Goal: Contribute content: Contribute content

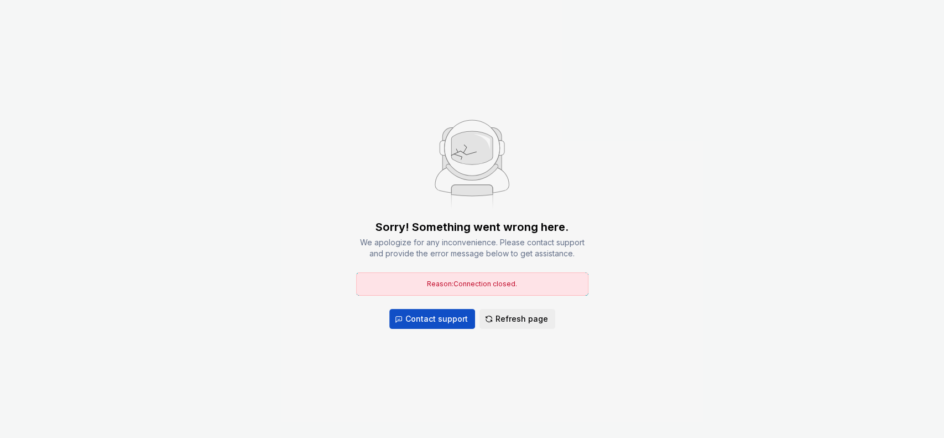
click at [529, 317] on span "Refresh page" at bounding box center [522, 318] width 53 height 11
click at [453, 315] on span "Contact support" at bounding box center [437, 318] width 63 height 11
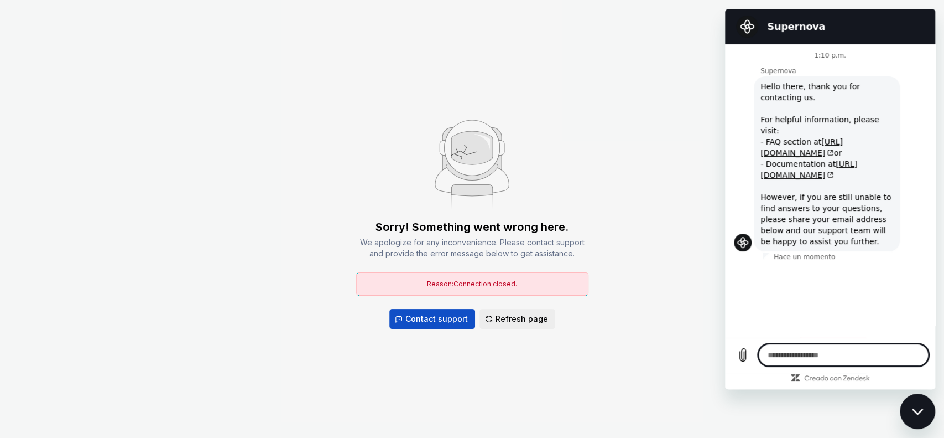
type textarea "*"
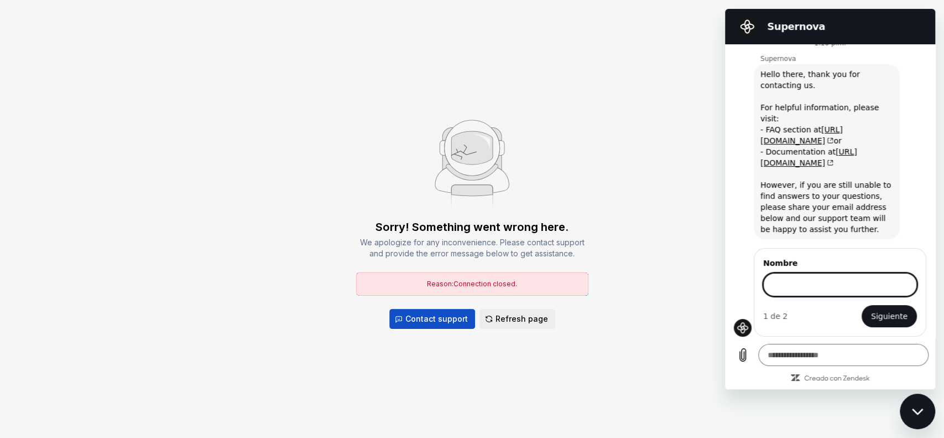
scroll to position [12, 0]
type input "***"
click at [862, 305] on button "Siguiente" at bounding box center [889, 316] width 55 height 22
type textarea "*"
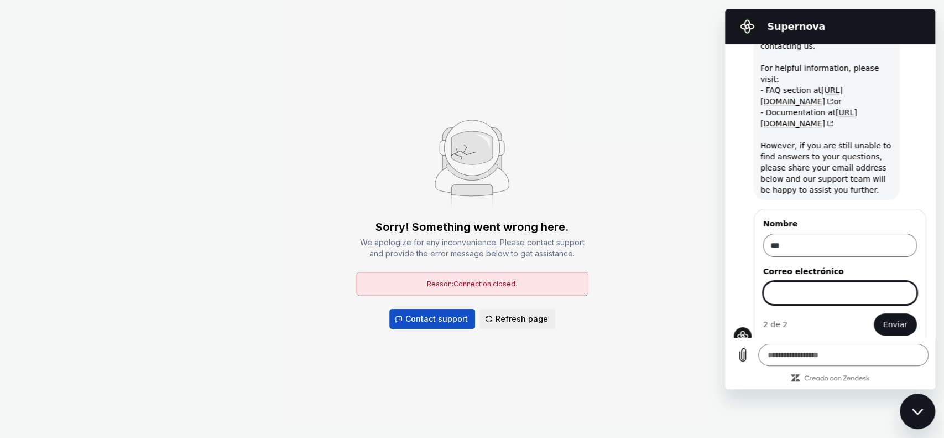
scroll to position [59, 0]
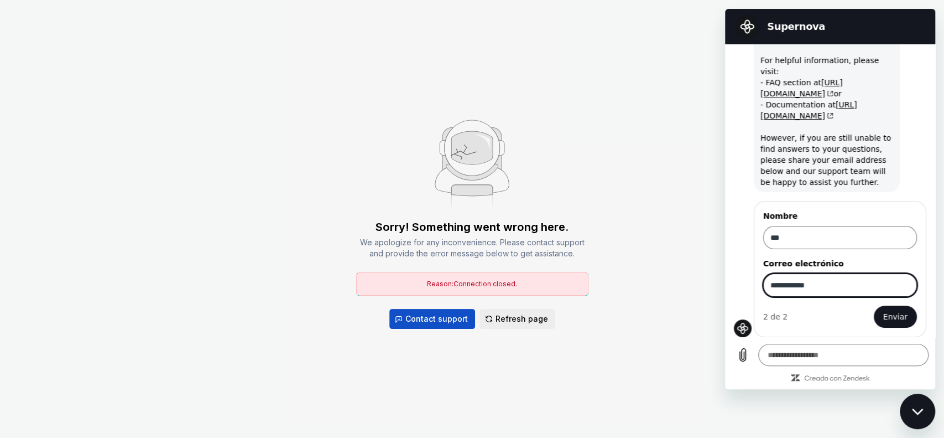
type input "**********"
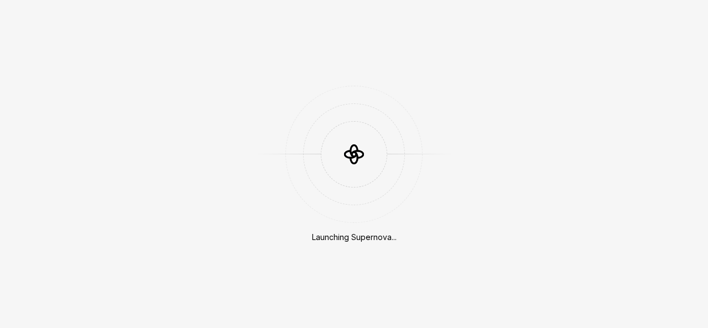
scroll to position [293, 0]
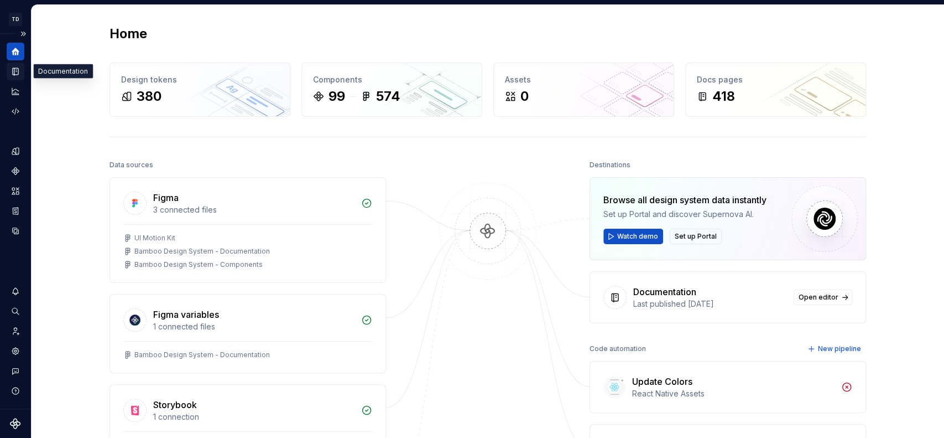
click at [13, 69] on icon "Documentation" at bounding box center [16, 71] width 10 height 10
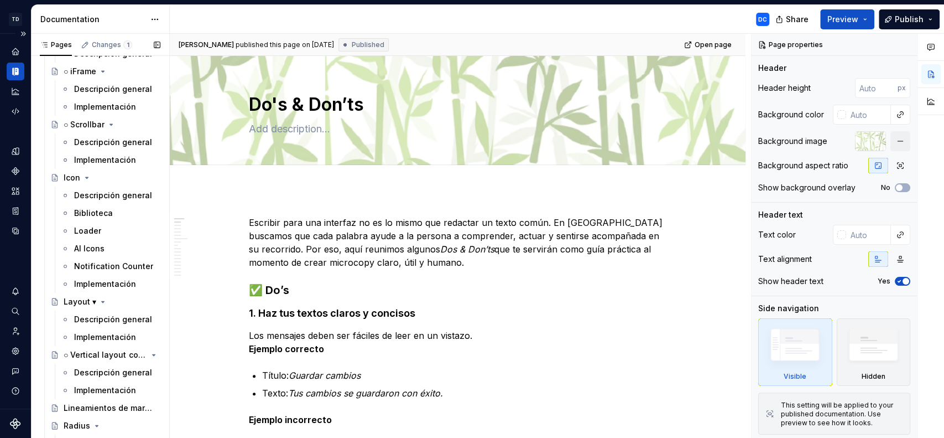
scroll to position [746, 0]
click at [100, 277] on div "Implementación" at bounding box center [105, 281] width 62 height 11
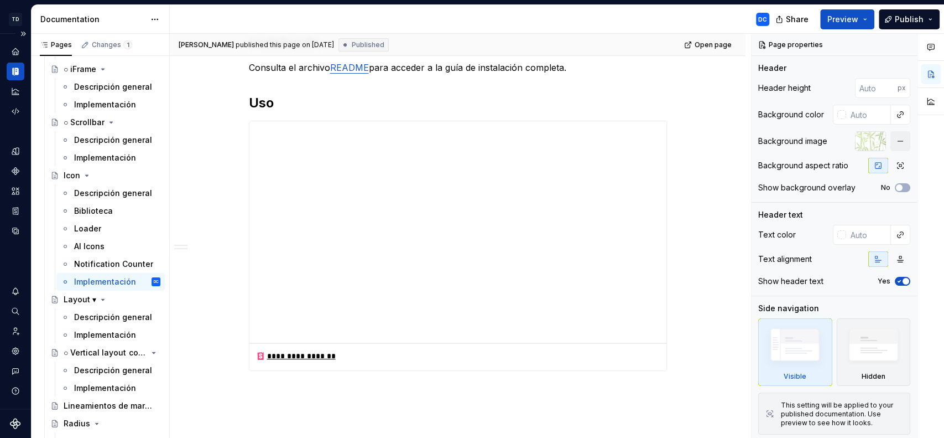
scroll to position [185, 0]
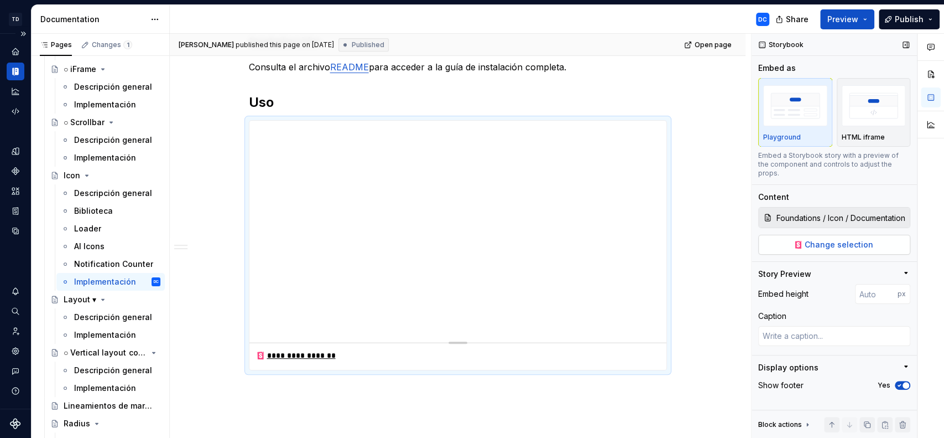
click at [802, 235] on button "Change selection" at bounding box center [835, 245] width 152 height 20
type textarea "*"
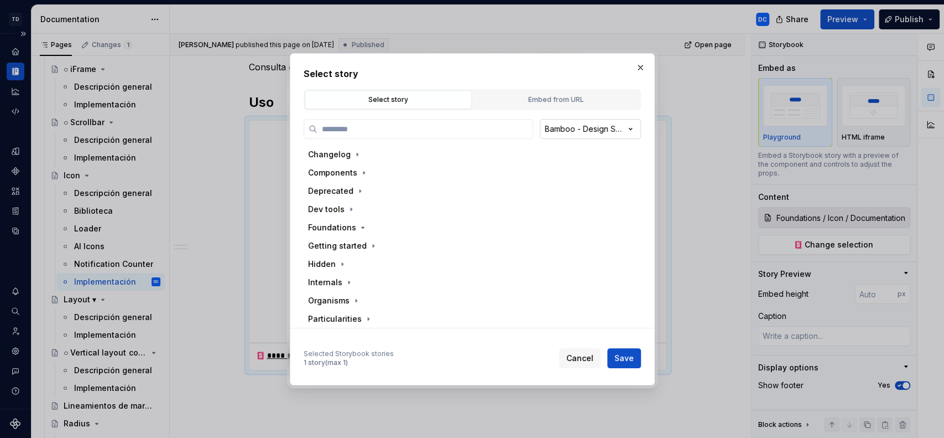
click at [633, 126] on div "Select story Select story Embed from URL Bamboo - Design System Changelog Compo…" at bounding box center [472, 219] width 944 height 438
click at [642, 109] on div "Select story Select story Embed from URL Bamboo - Design System Changelog Compo…" at bounding box center [472, 219] width 944 height 438
click at [514, 92] on button "Embed from URL" at bounding box center [556, 99] width 167 height 19
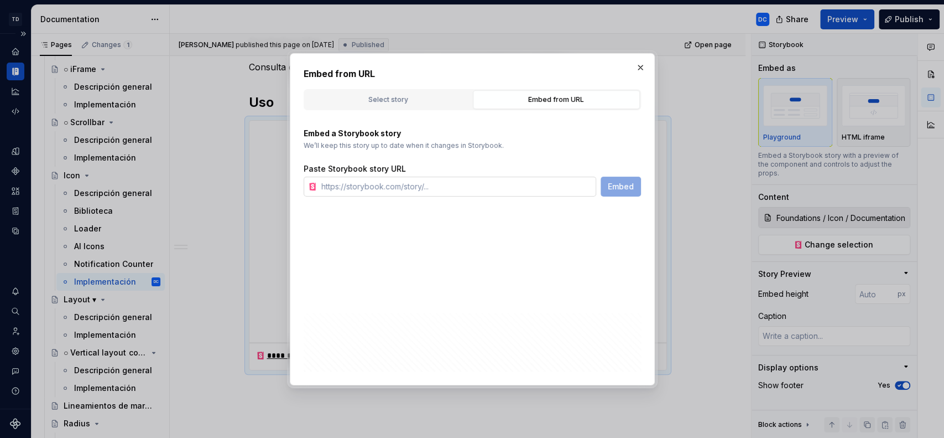
click at [408, 189] on input "text" at bounding box center [456, 187] width 279 height 20
click at [414, 96] on div "Select story" at bounding box center [388, 99] width 159 height 11
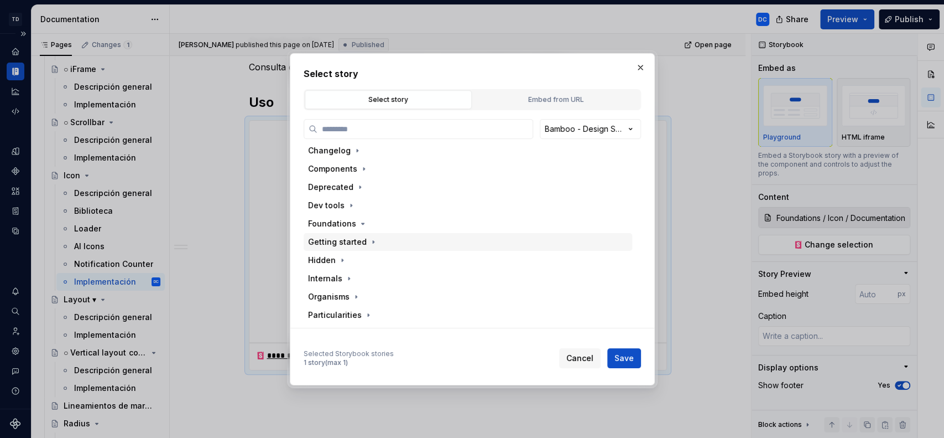
scroll to position [0, 0]
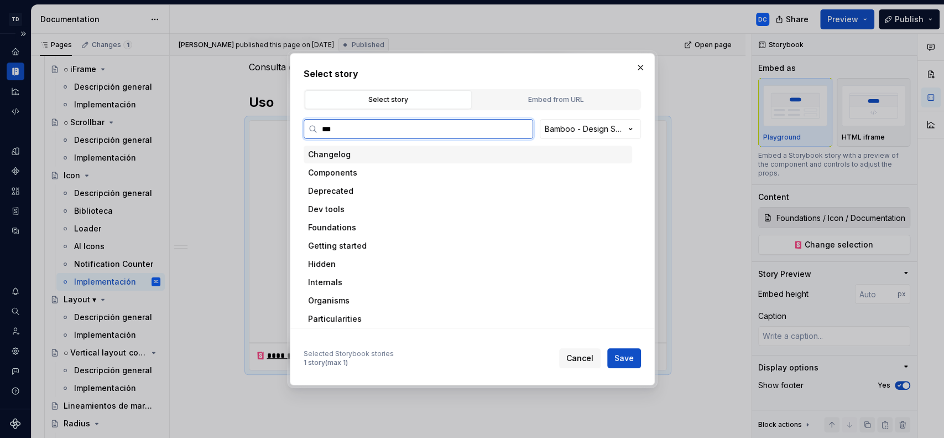
type input "****"
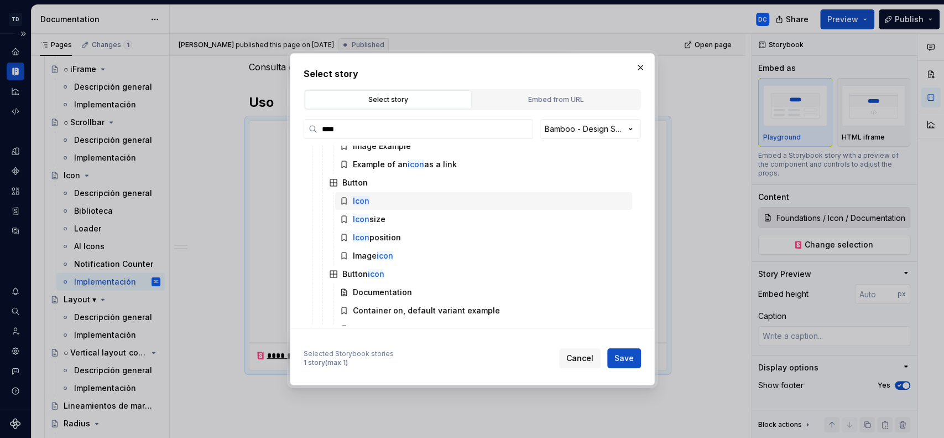
scroll to position [191, 0]
click at [373, 197] on div "Icon" at bounding box center [483, 200] width 297 height 18
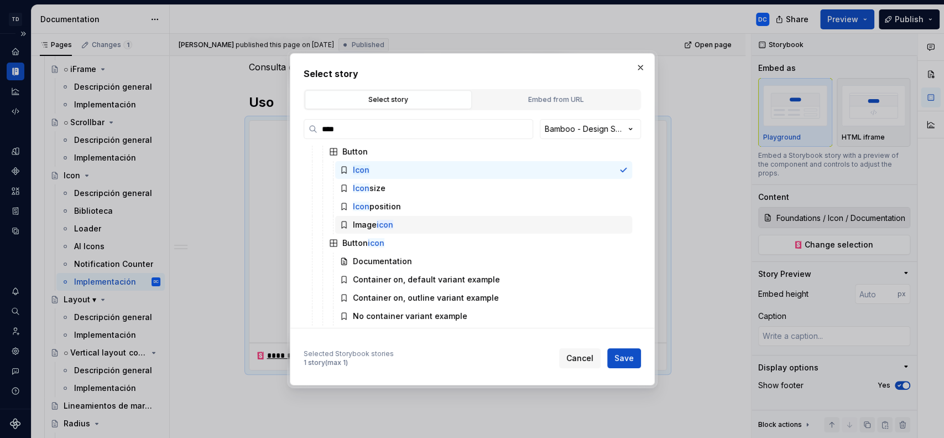
scroll to position [222, 0]
click at [617, 361] on span "Save" at bounding box center [624, 357] width 19 height 11
type textarea "*"
type input "Components / Buttons / Button / Icon"
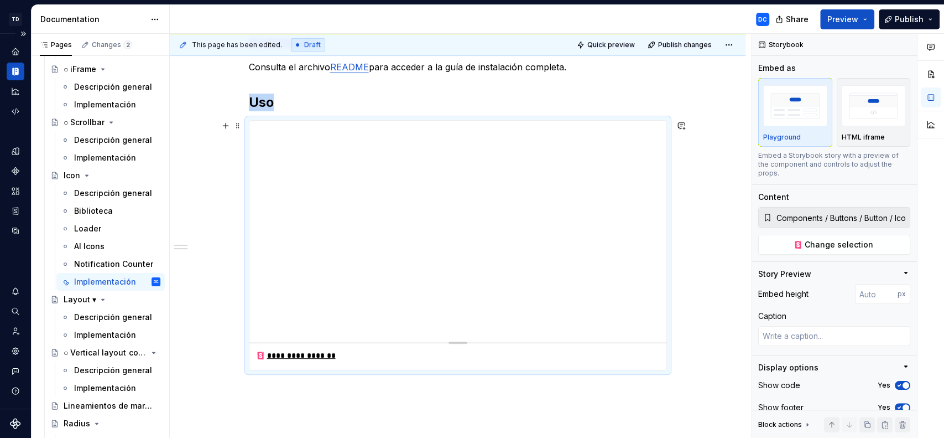
click at [714, 211] on div "**********" at bounding box center [458, 260] width 576 height 507
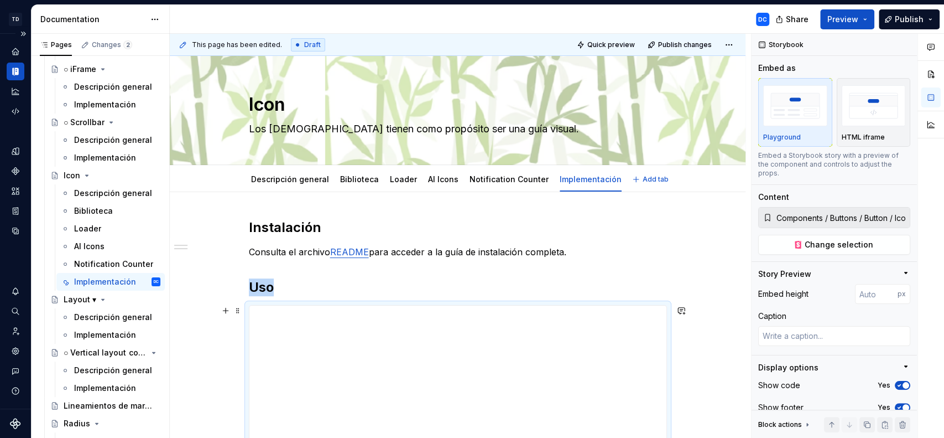
scroll to position [1, 0]
click at [18, 69] on icon "Documentation" at bounding box center [16, 71] width 4 height 7
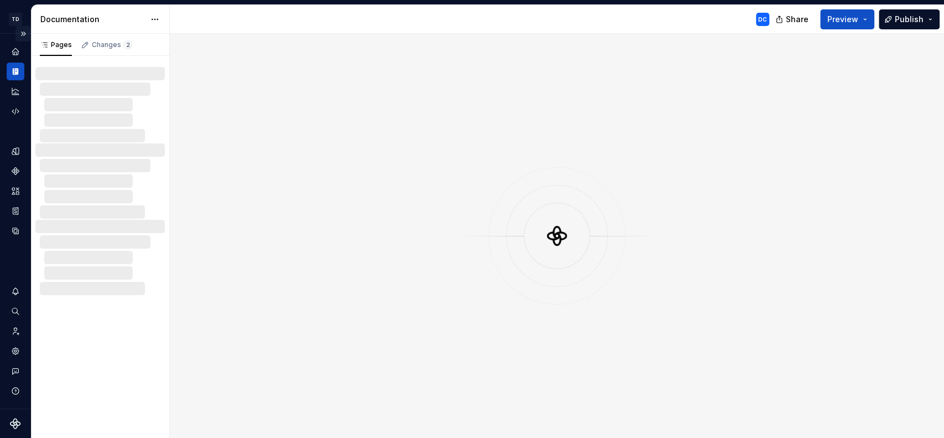
click at [27, 33] on button "Expand sidebar" at bounding box center [22, 33] width 15 height 15
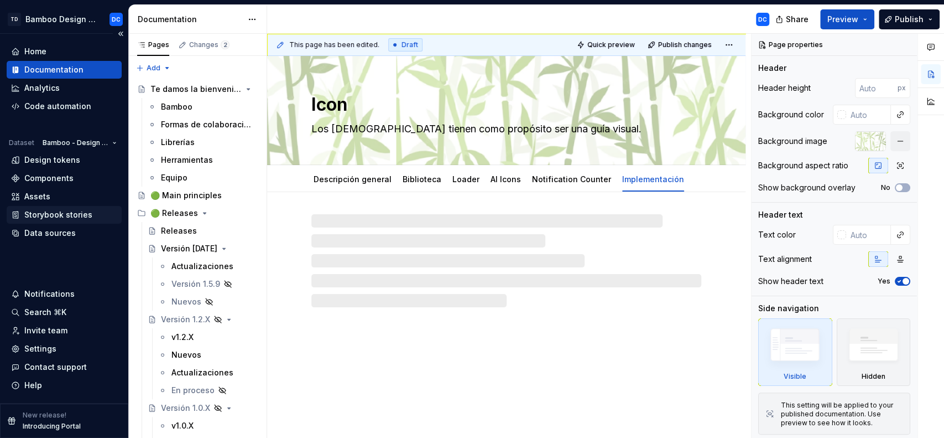
type textarea "*"
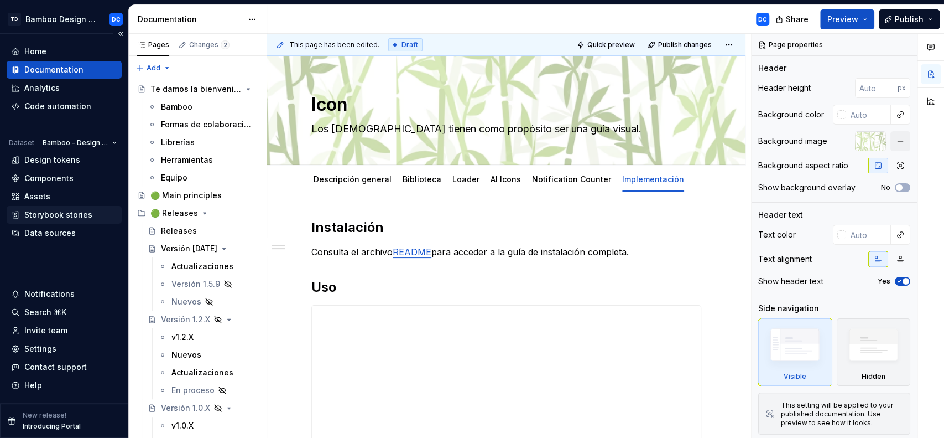
click at [74, 216] on div "Storybook stories" at bounding box center [58, 214] width 68 height 11
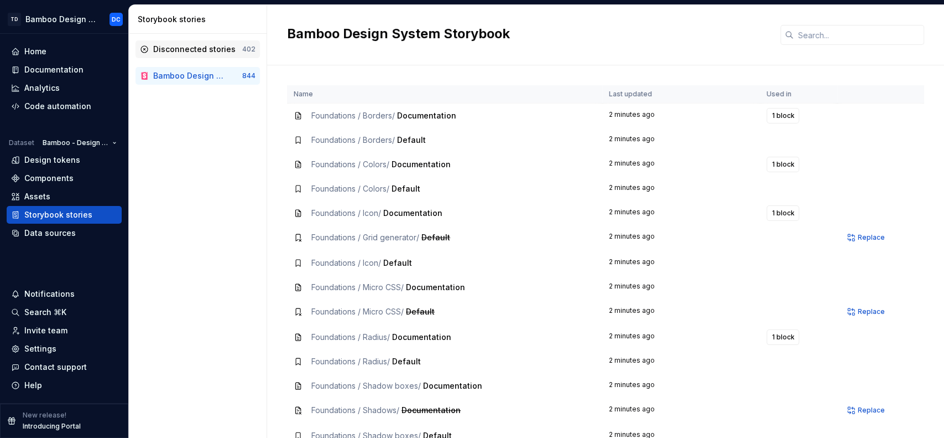
click at [230, 53] on div "Disconnected stories" at bounding box center [194, 49] width 82 height 11
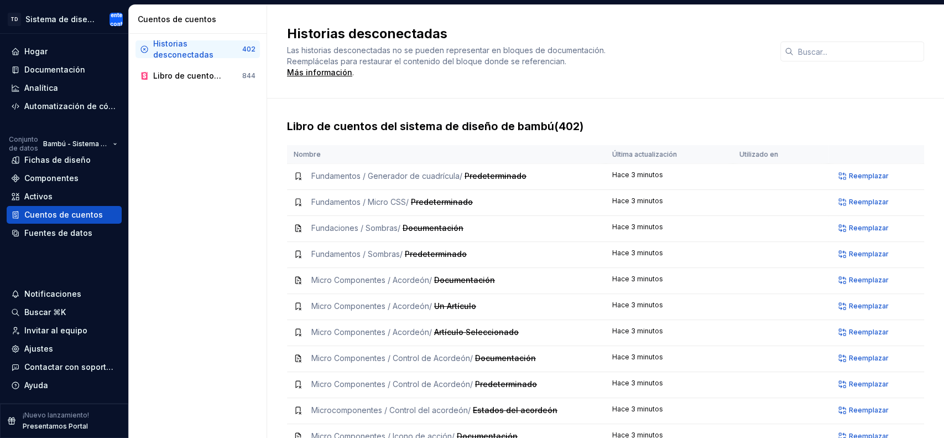
click at [422, 89] on div "Historias desconectadas Las historias desconectadas no se pueden representar en…" at bounding box center [605, 52] width 677 height 94
drag, startPoint x: 399, startPoint y: 59, endPoint x: 592, endPoint y: 64, distance: 193.2
click at [592, 64] on div "Las historias desconectadas no se pueden representar en bloques de documentació…" at bounding box center [453, 61] width 332 height 33
click at [599, 72] on div "Las historias desconectadas no se pueden representar en bloques de documentació…" at bounding box center [453, 61] width 332 height 33
click at [196, 49] on font "Historias desconectadas" at bounding box center [183, 49] width 60 height 20
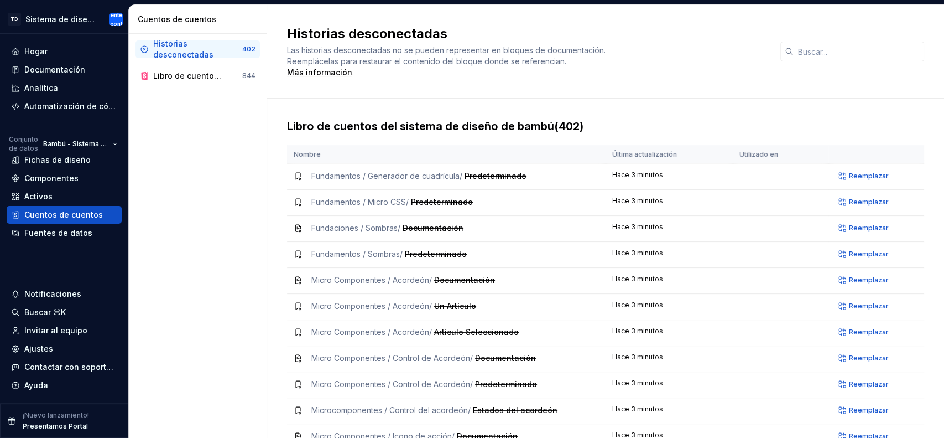
drag, startPoint x: 196, startPoint y: 49, endPoint x: 413, endPoint y: 84, distance: 219.7
click at [416, 84] on div "Historias desconectadas Las historias desconectadas no se pueden representar en…" at bounding box center [605, 52] width 677 height 94
click at [314, 70] on font "Más información" at bounding box center [319, 72] width 65 height 9
click at [210, 69] on div "Libro de cuentos del sistema de diseño de bambú 844" at bounding box center [198, 76] width 124 height 18
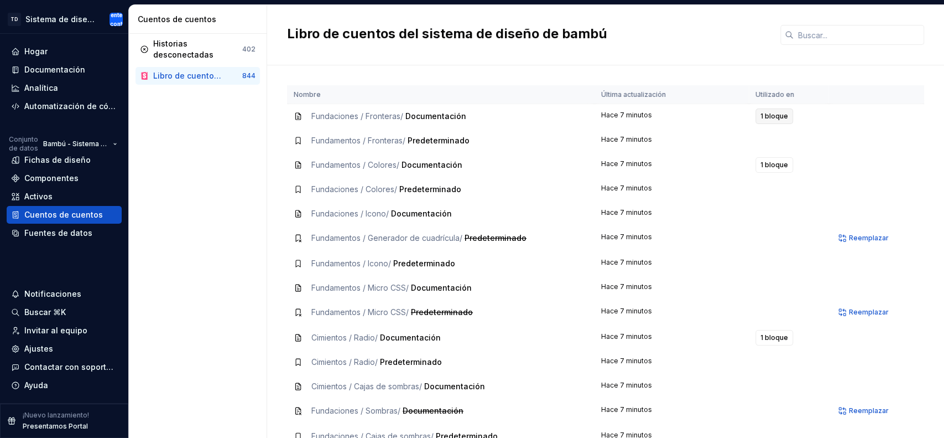
click at [769, 112] on span "1 bloque" at bounding box center [775, 116] width 28 height 9
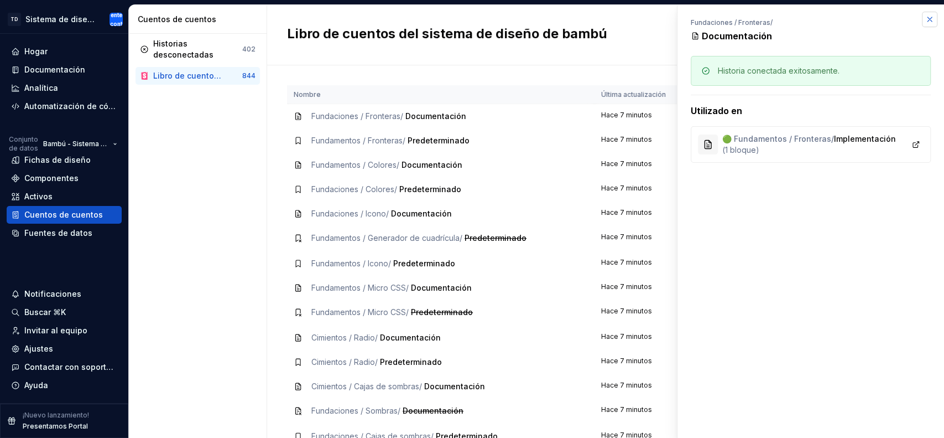
click at [930, 19] on button "button" at bounding box center [929, 19] width 15 height 15
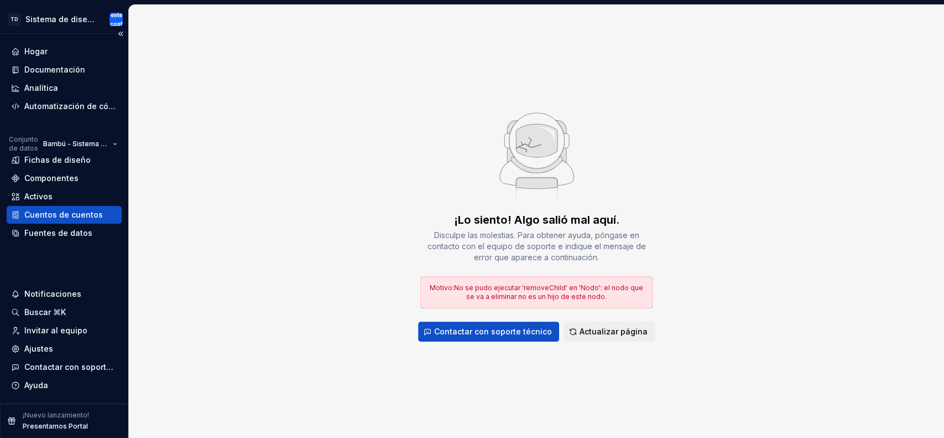
click at [91, 220] on div "Cuentos de cuentos" at bounding box center [64, 215] width 115 height 18
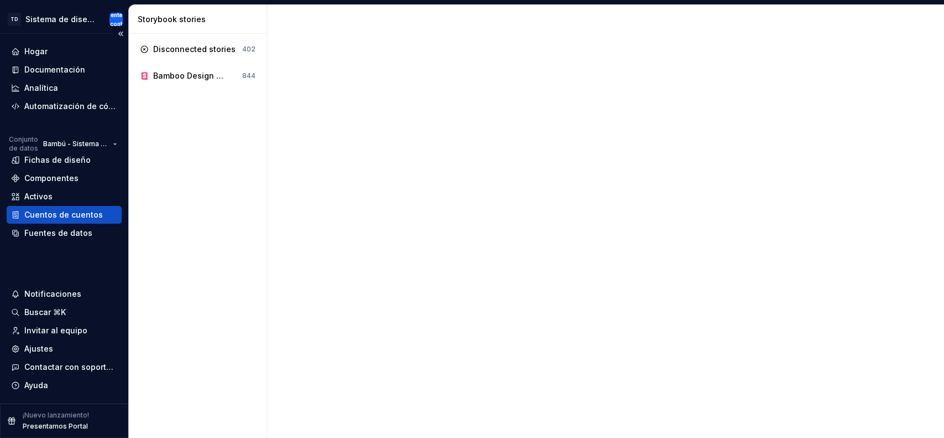
click at [91, 218] on font "Cuentos de cuentos" at bounding box center [63, 214] width 79 height 9
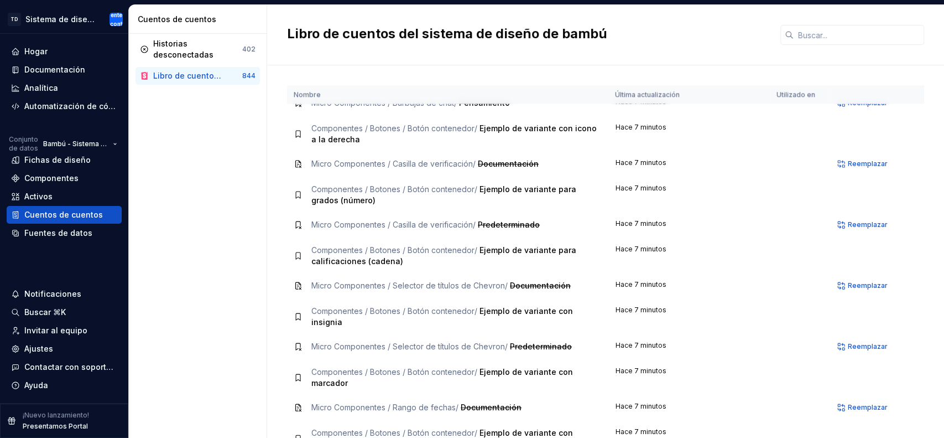
scroll to position [3745, 0]
click at [549, 240] on td "Componentes / Botones / Botón contenedor / Ejemplo de variante para calificacio…" at bounding box center [447, 254] width 321 height 35
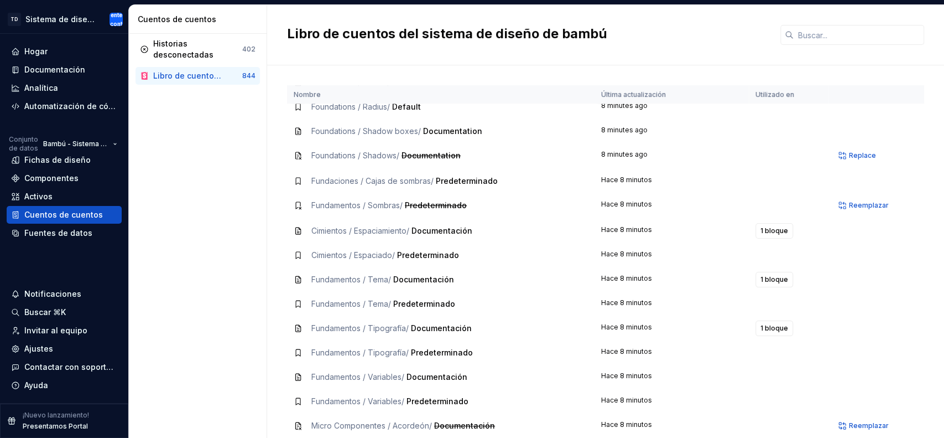
scroll to position [0, 0]
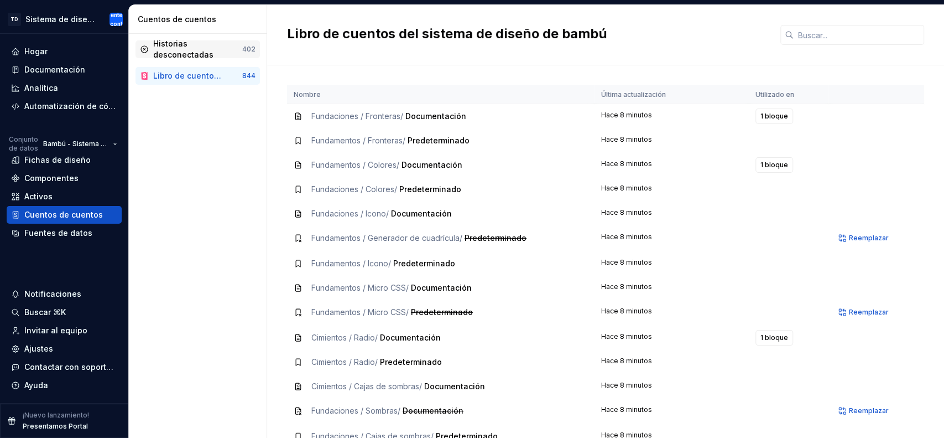
click at [214, 44] on div "Historias desconectadas" at bounding box center [197, 49] width 89 height 22
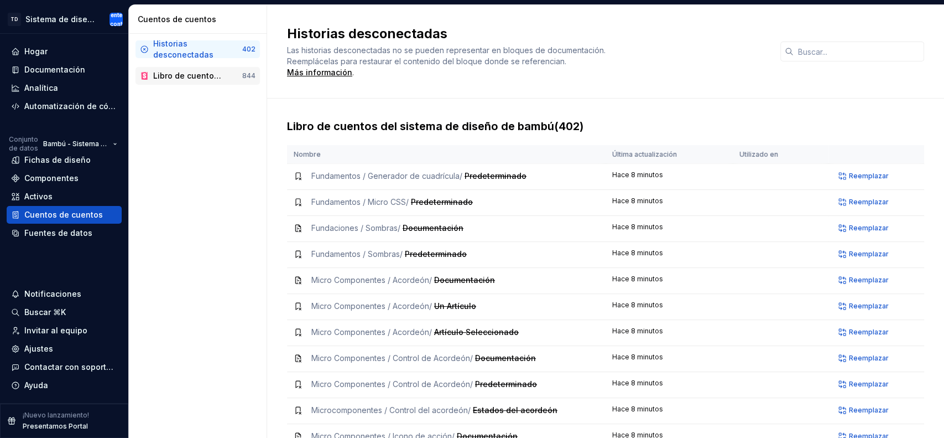
click at [216, 71] on font "Libro de cuentos del sistema de diseño de bambú" at bounding box center [250, 75] width 194 height 9
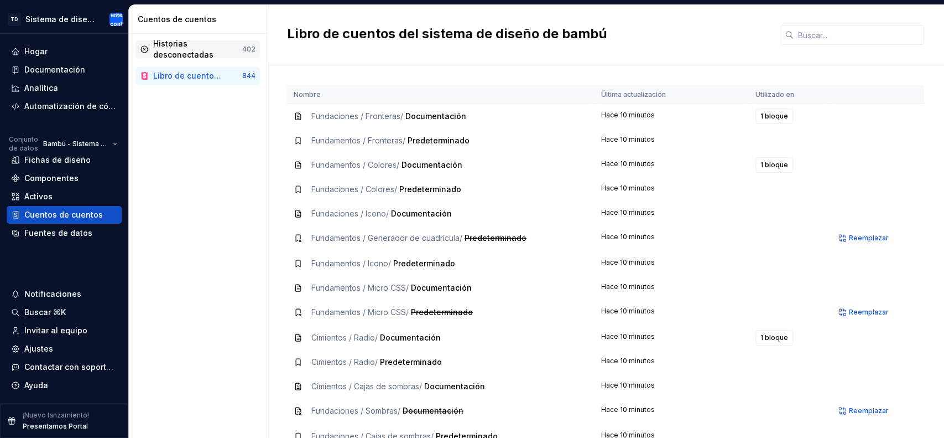
click at [199, 42] on div "Historias desconectadas" at bounding box center [197, 49] width 89 height 22
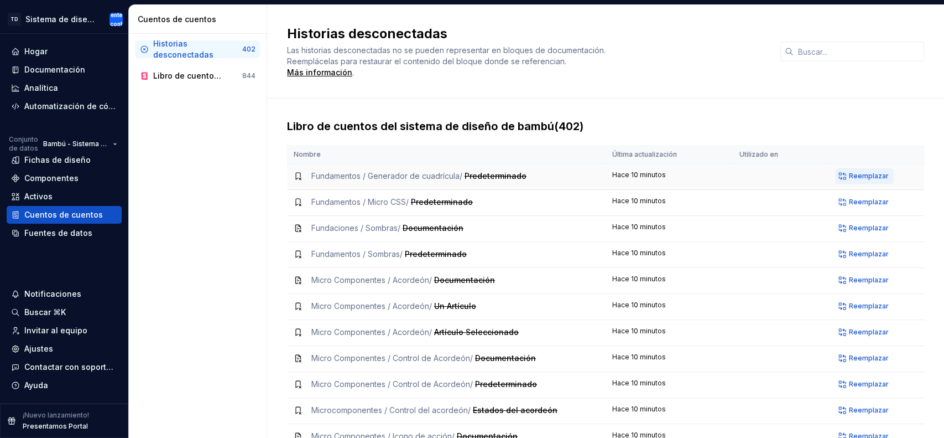
click at [856, 175] on font "Reemplazar" at bounding box center [869, 176] width 40 height 8
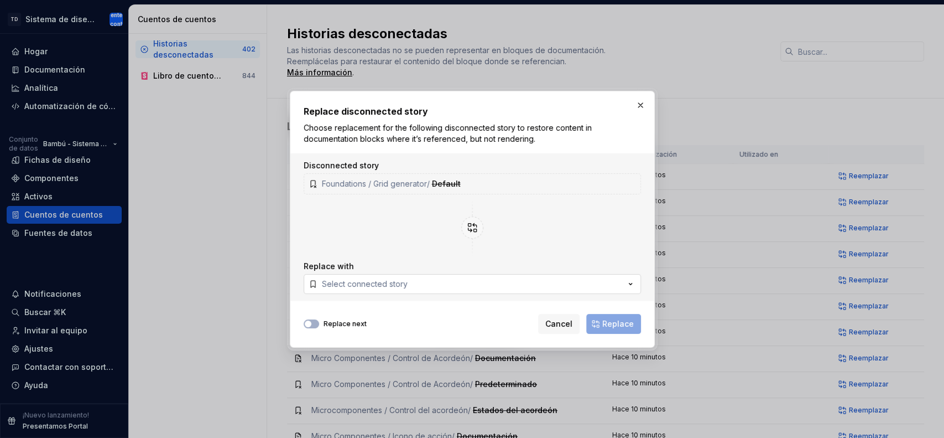
click at [587, 283] on button "Select connected story" at bounding box center [473, 284] width 338 height 20
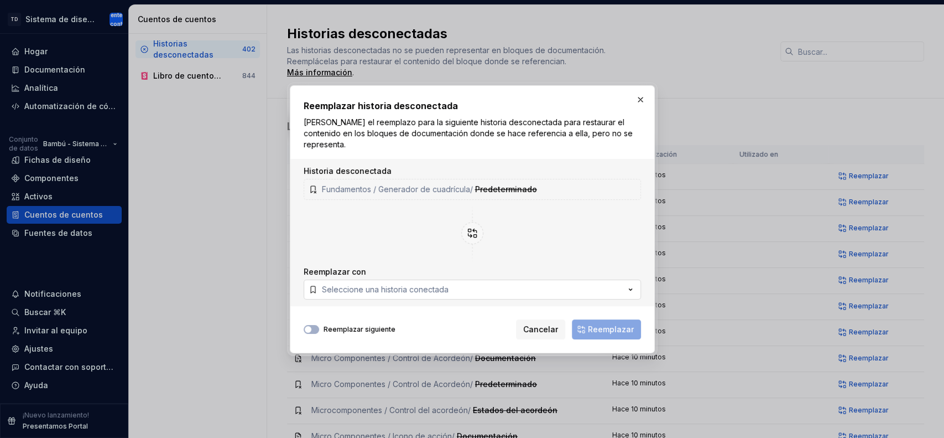
click at [628, 284] on icon "button" at bounding box center [630, 289] width 11 height 11
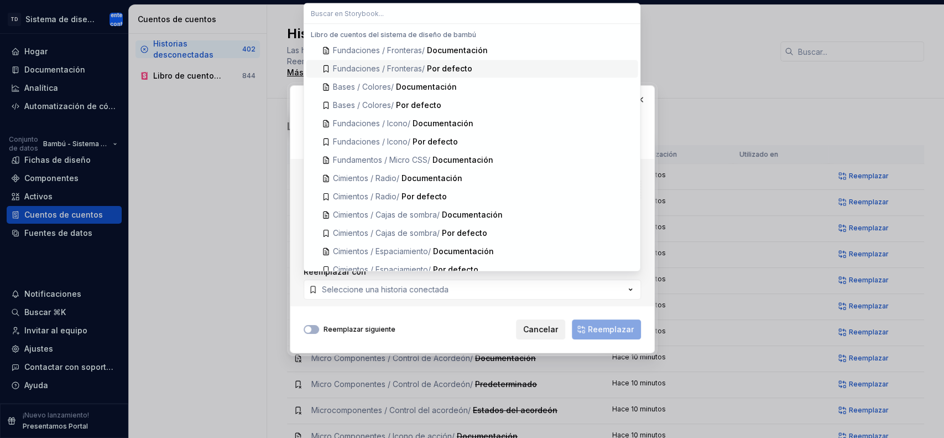
click at [542, 324] on font "Cancelar" at bounding box center [540, 328] width 35 height 9
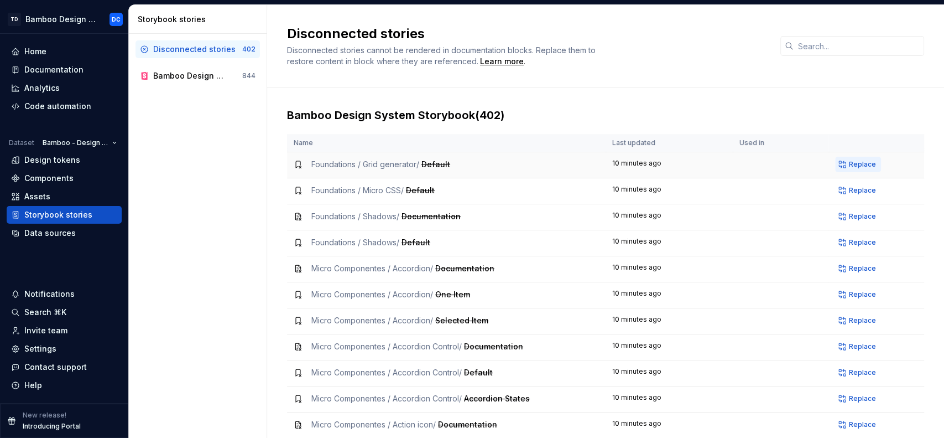
click at [848, 158] on button "Replace" at bounding box center [858, 164] width 46 height 15
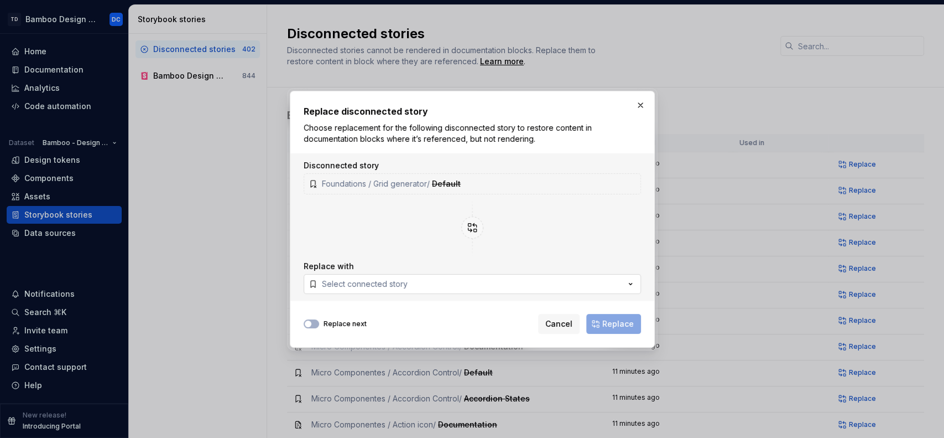
click at [442, 279] on button "Select connected story" at bounding box center [473, 284] width 338 height 20
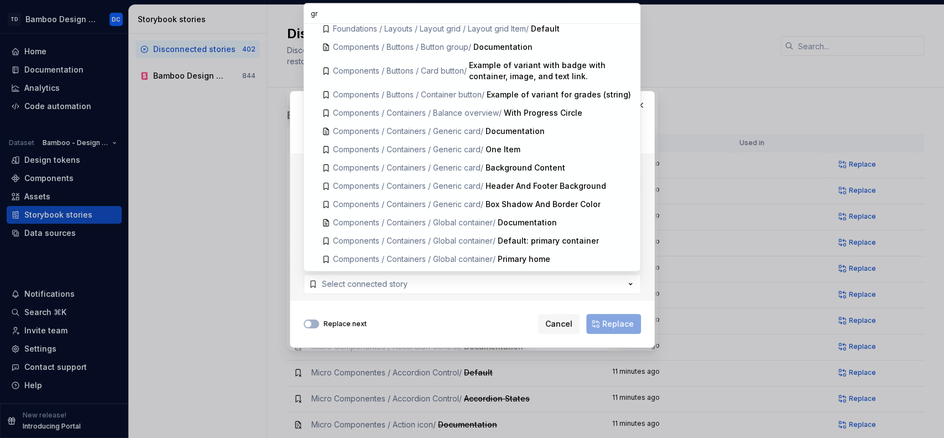
type input "g"
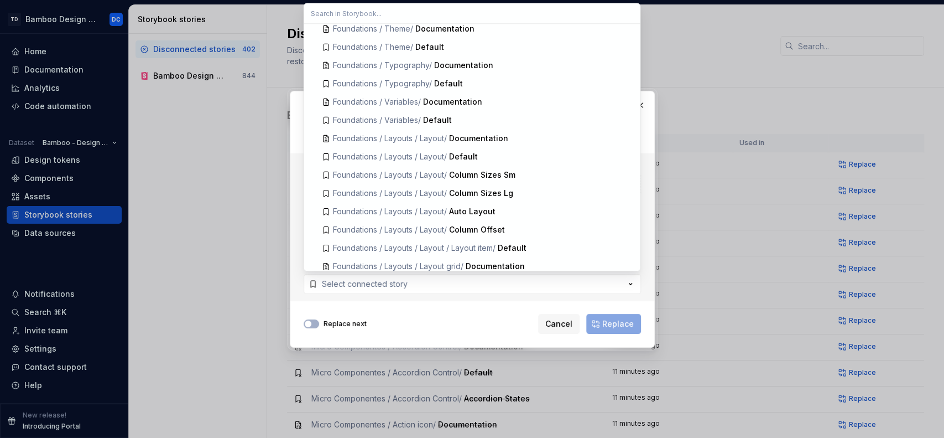
scroll to position [263, 0]
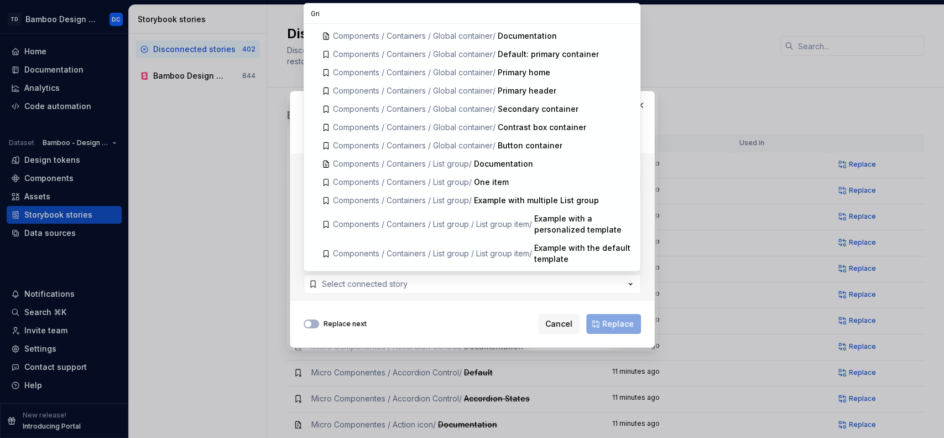
type input "Grid"
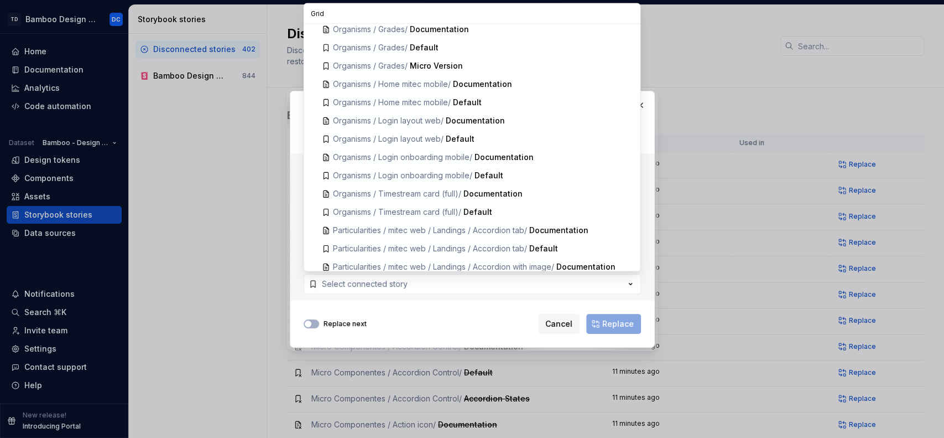
scroll to position [674, 0]
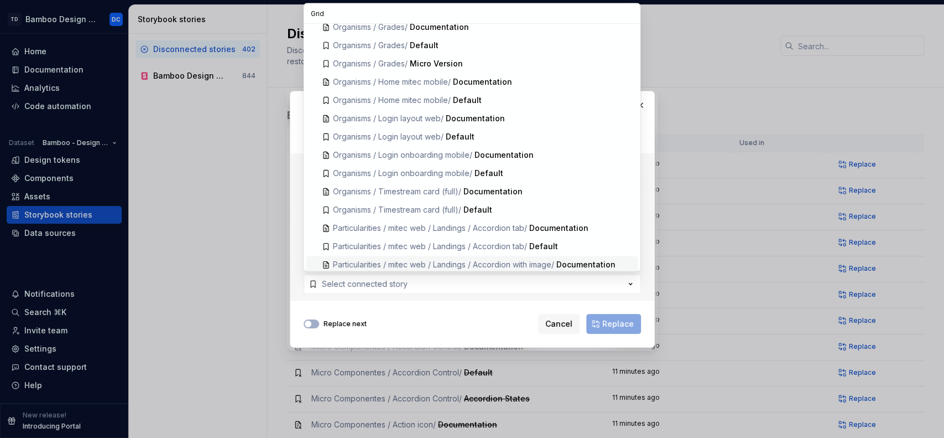
click at [460, 318] on div "Replace next Cancel Replace" at bounding box center [473, 321] width 338 height 24
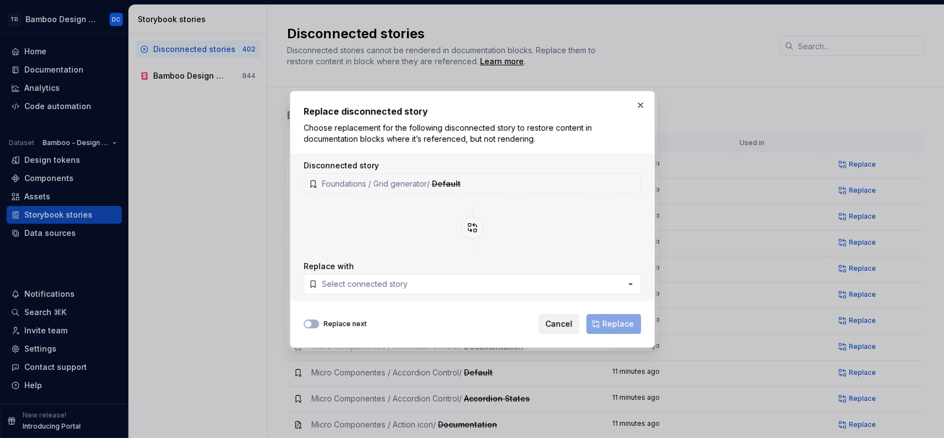
click at [556, 323] on span "Cancel" at bounding box center [559, 323] width 27 height 11
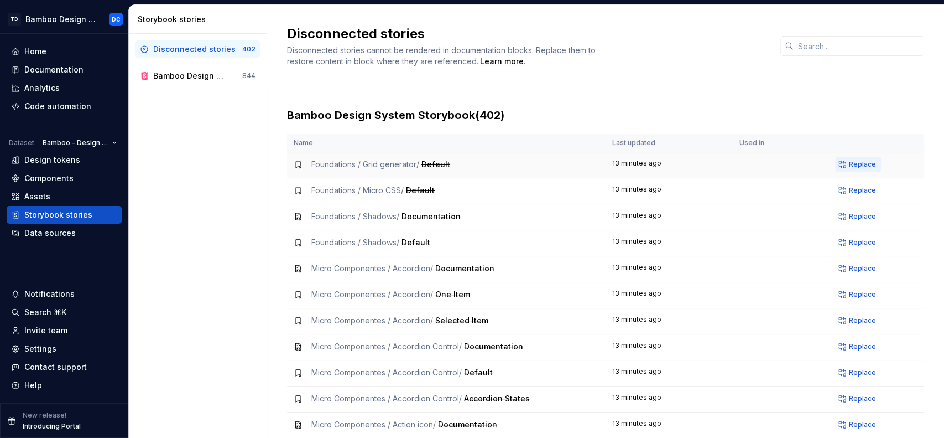
click at [849, 162] on span "Replace" at bounding box center [862, 164] width 27 height 9
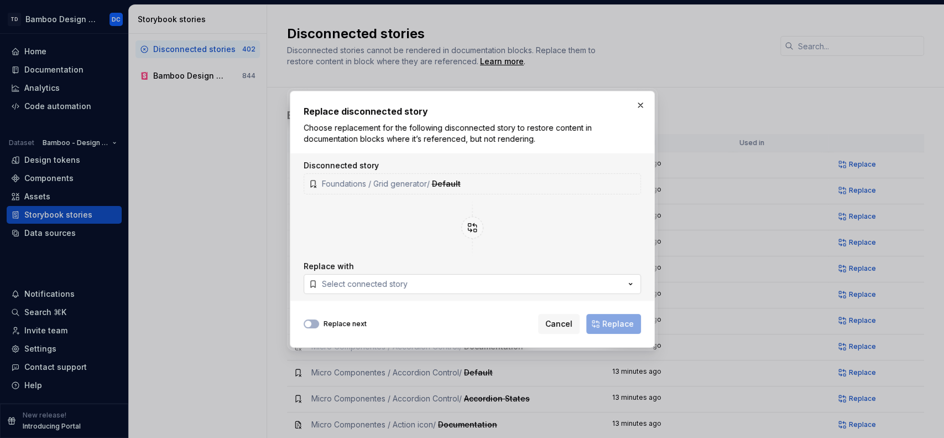
click at [634, 282] on icon "button" at bounding box center [630, 283] width 11 height 11
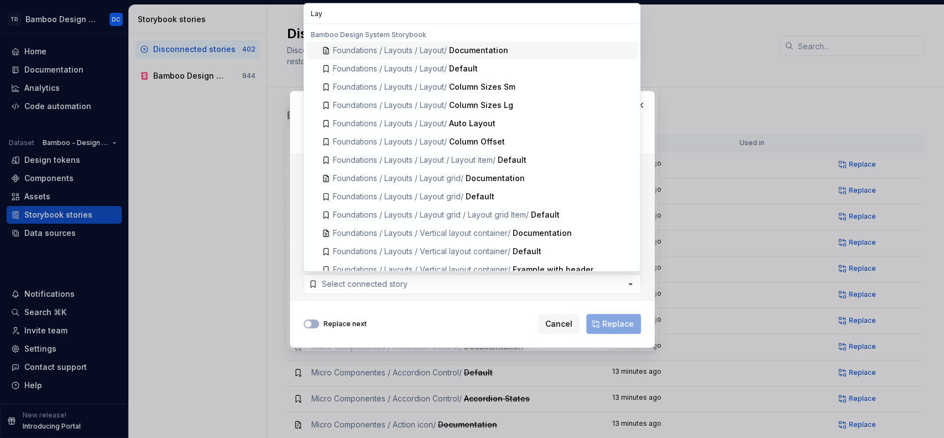
scroll to position [7, 0]
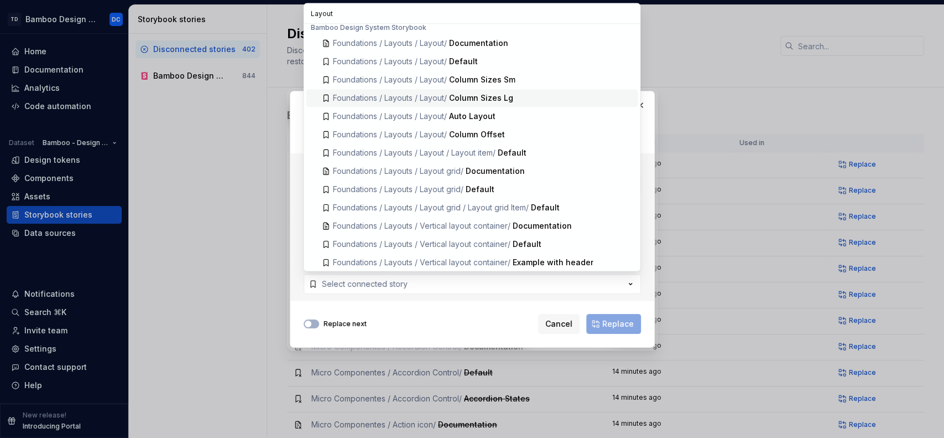
type input "Layout"
click at [558, 323] on span "Cancel" at bounding box center [559, 323] width 27 height 11
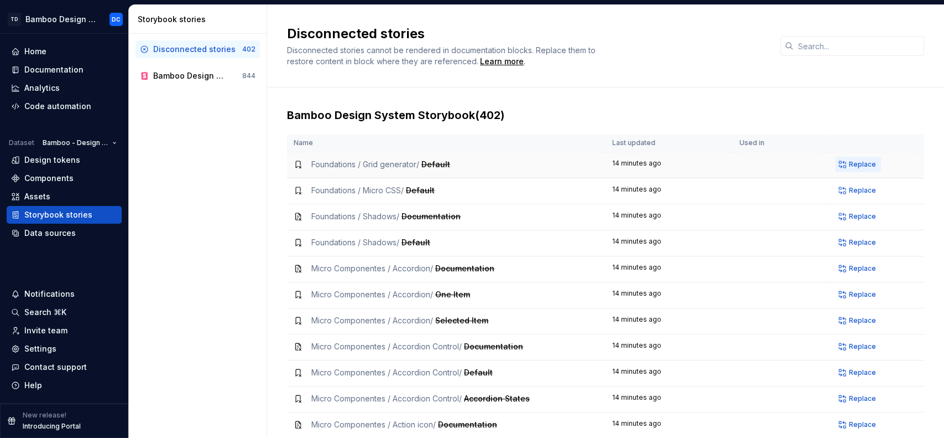
click at [849, 165] on span "Replace" at bounding box center [862, 164] width 27 height 9
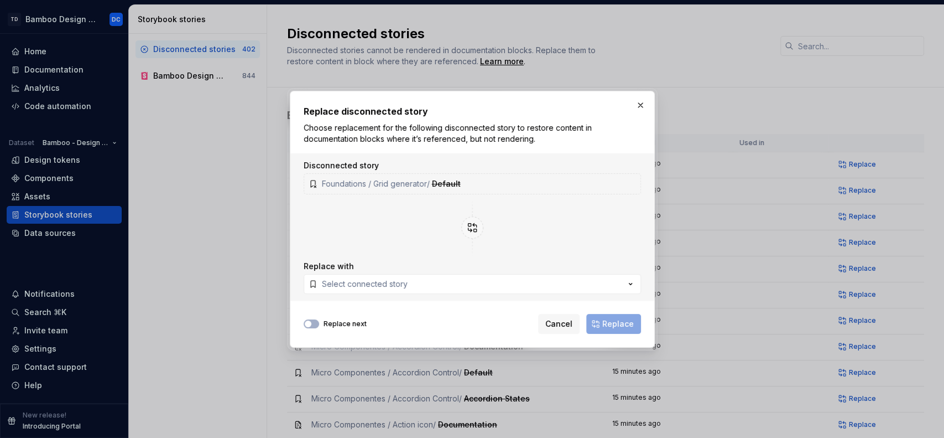
click at [634, 97] on button "button" at bounding box center [640, 104] width 15 height 15
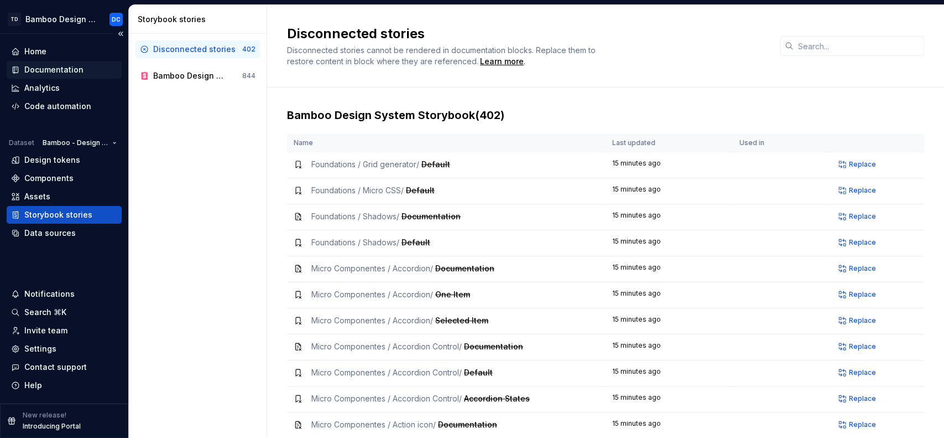
click at [51, 75] on div "Documentation" at bounding box center [53, 69] width 59 height 11
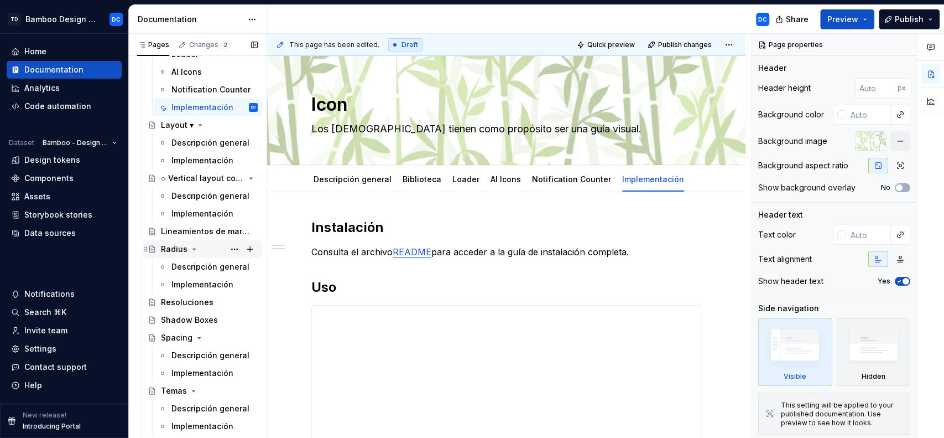
scroll to position [919, 0]
click at [195, 215] on div "Implementación" at bounding box center [198, 214] width 53 height 11
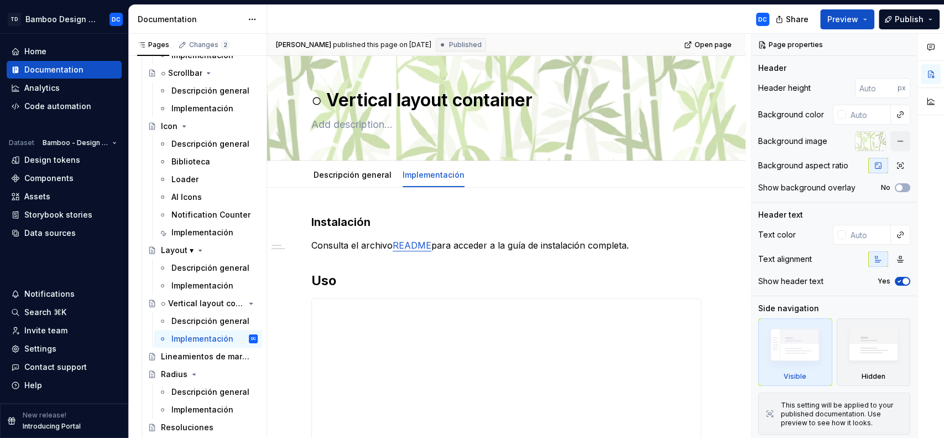
scroll to position [5487, 0]
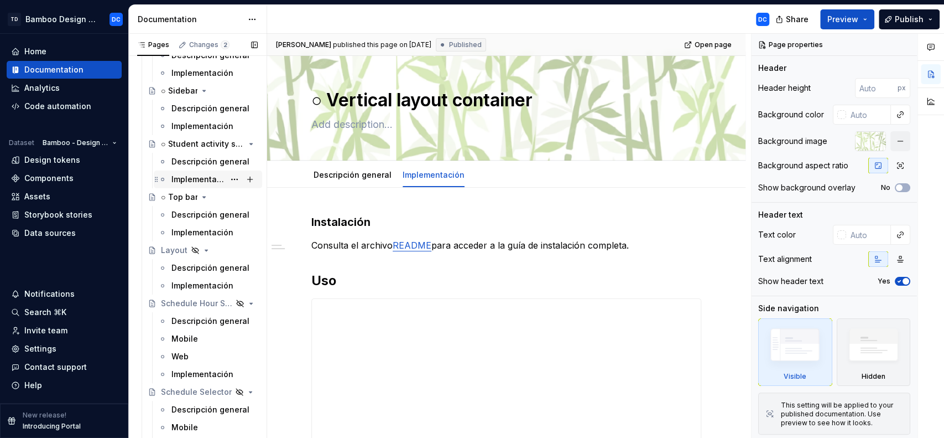
type textarea "*"
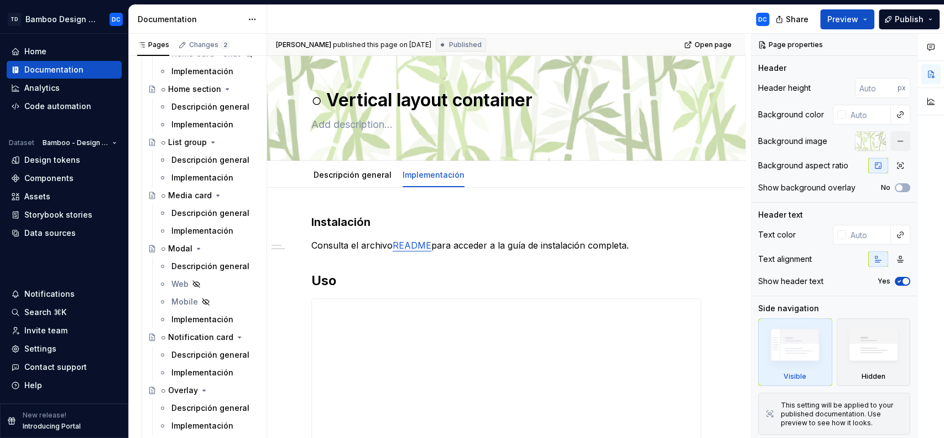
scroll to position [7877, 0]
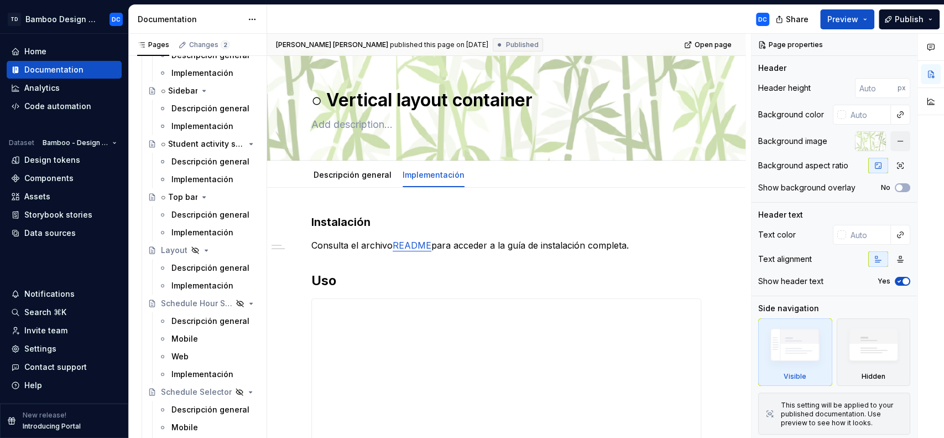
scroll to position [848, 0]
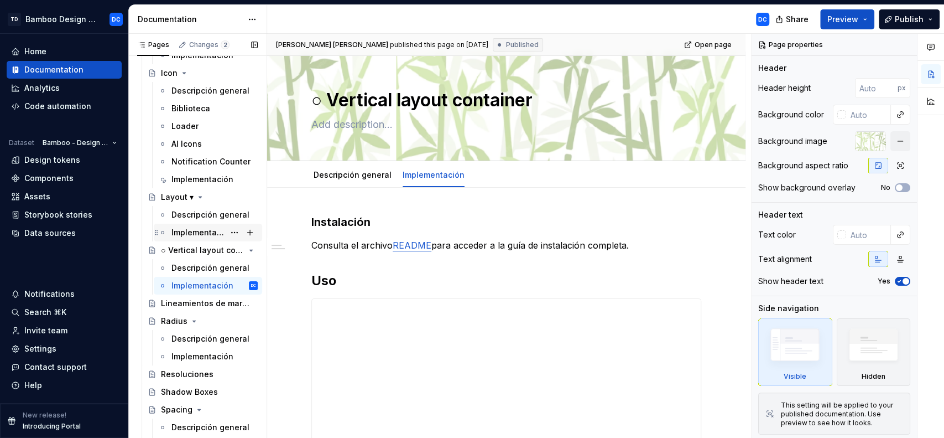
click at [184, 228] on div "Implementación" at bounding box center [198, 232] width 53 height 11
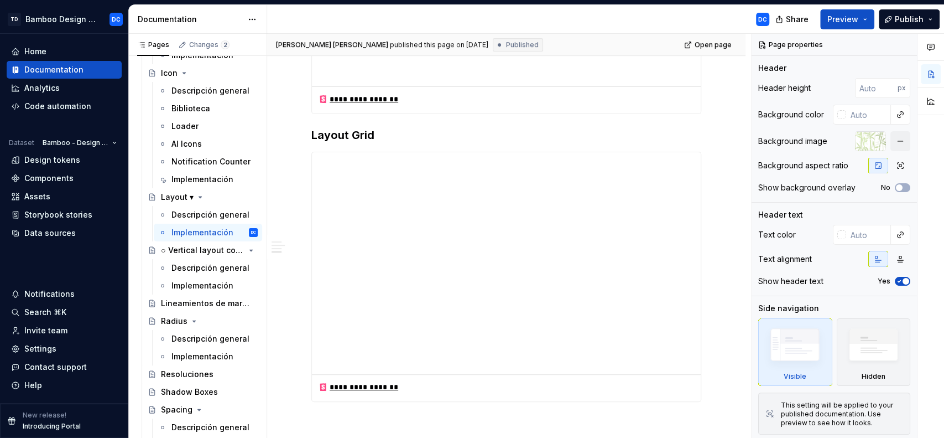
scroll to position [479, 0]
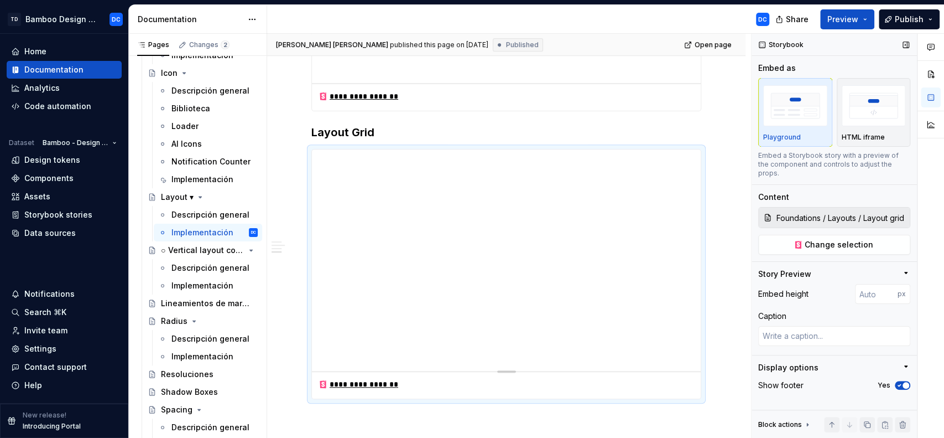
click at [778, 210] on input "Foundations / Layouts / Layout grid / Documentation" at bounding box center [841, 217] width 138 height 20
drag, startPoint x: 778, startPoint y: 210, endPoint x: 921, endPoint y: 213, distance: 143.3
click at [921, 213] on div "Comments Open comments No comments yet Select ‘Comment’ from the block context …" at bounding box center [848, 236] width 193 height 404
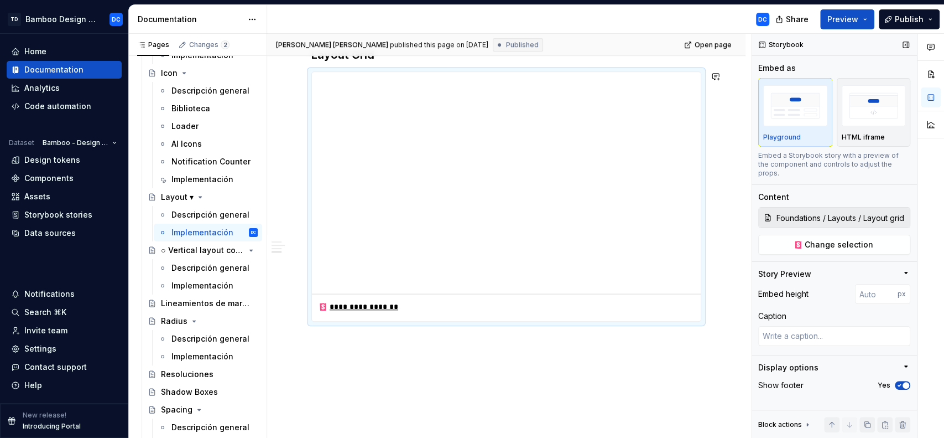
scroll to position [559, 0]
click at [837, 239] on span "Change selection" at bounding box center [839, 244] width 69 height 11
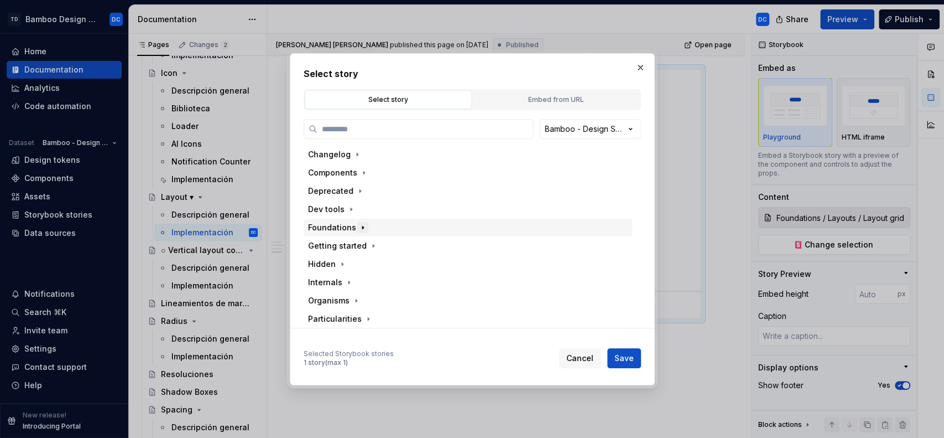
click at [361, 229] on icon "button" at bounding box center [363, 227] width 9 height 9
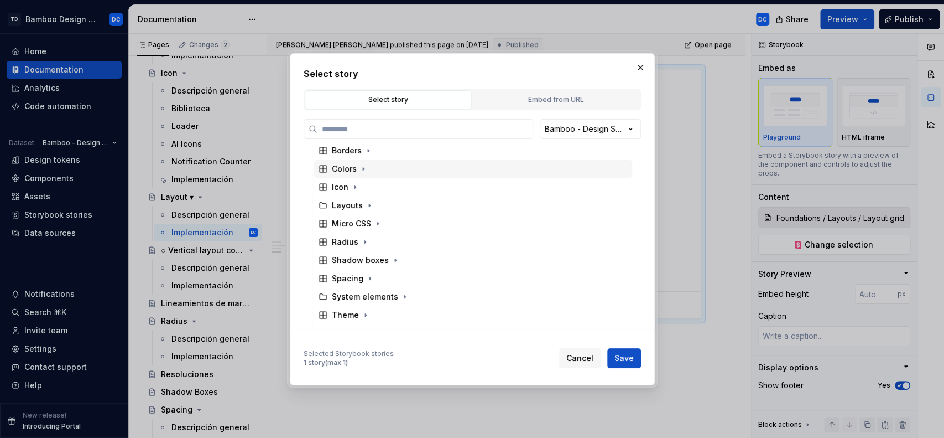
scroll to position [105, 0]
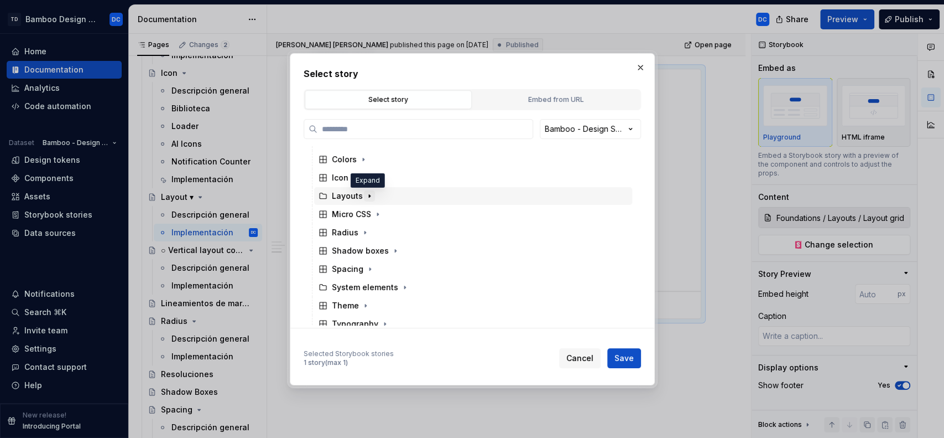
click at [369, 194] on icon "button" at bounding box center [369, 195] width 1 height 3
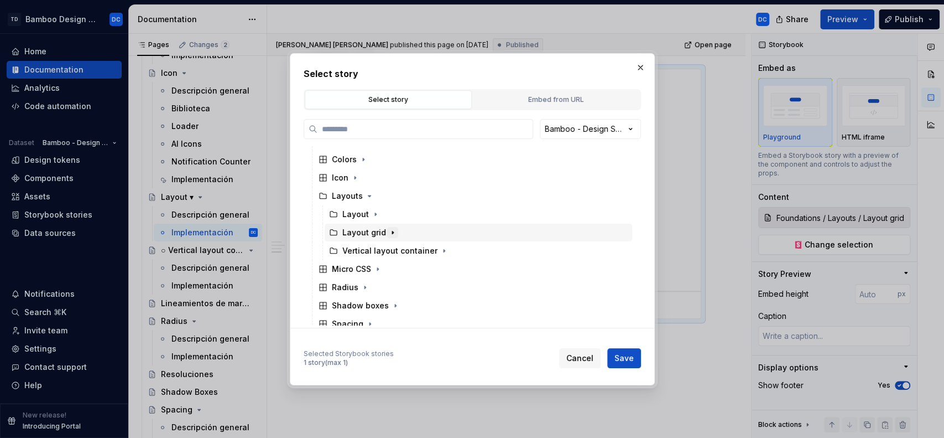
click at [391, 232] on icon "button" at bounding box center [392, 232] width 9 height 9
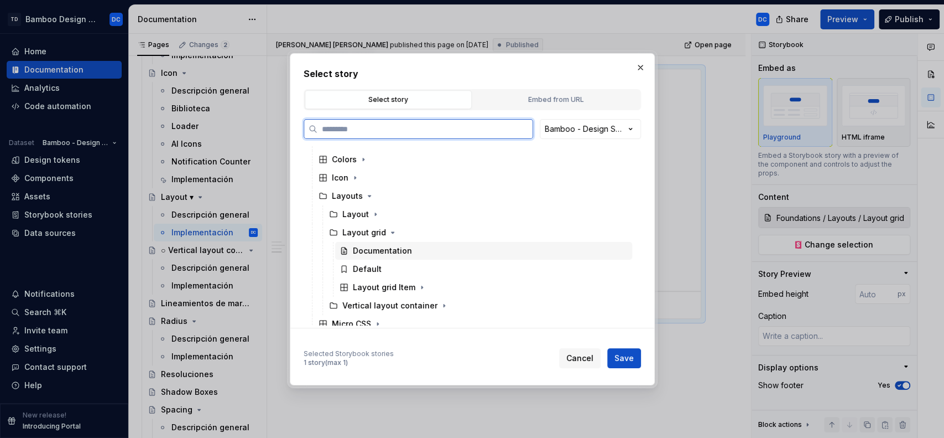
click at [414, 250] on div "Documentation" at bounding box center [483, 251] width 297 height 18
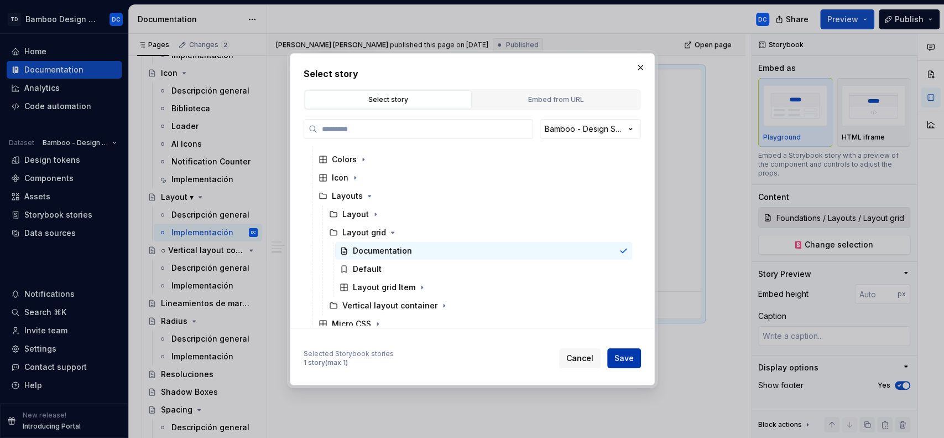
click at [630, 358] on span "Save" at bounding box center [624, 357] width 19 height 11
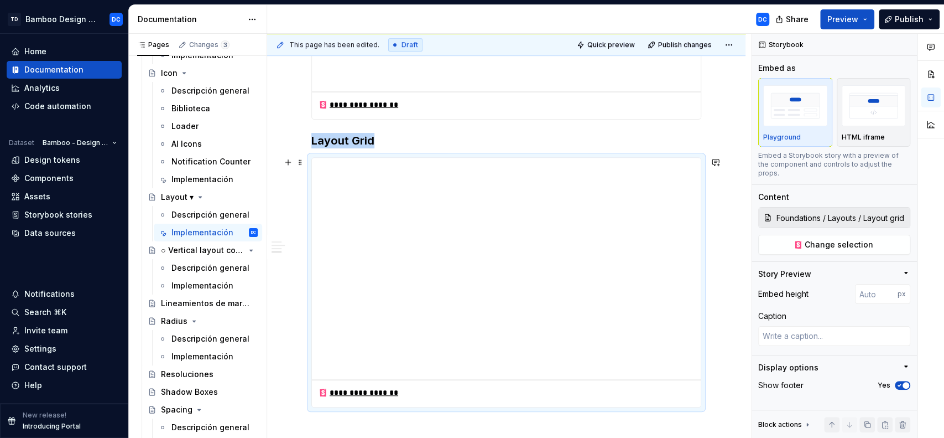
scroll to position [471, 0]
click at [912, 20] on span "Publish" at bounding box center [909, 19] width 29 height 11
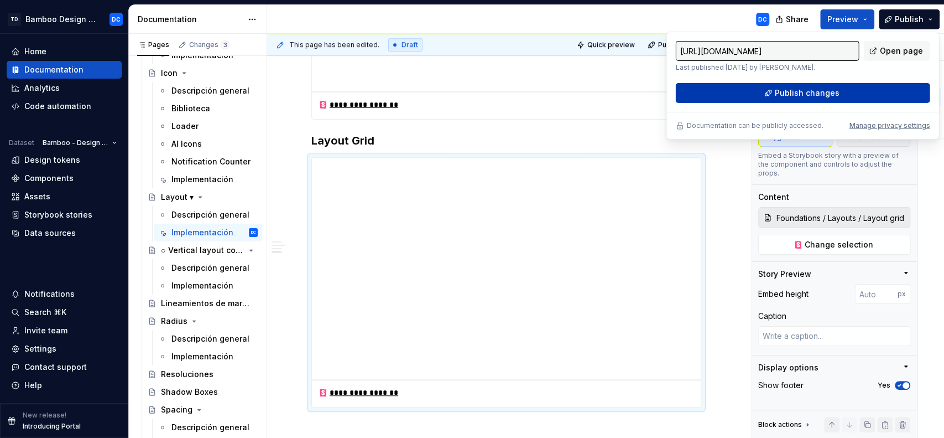
click at [824, 91] on span "Publish changes" at bounding box center [807, 92] width 65 height 11
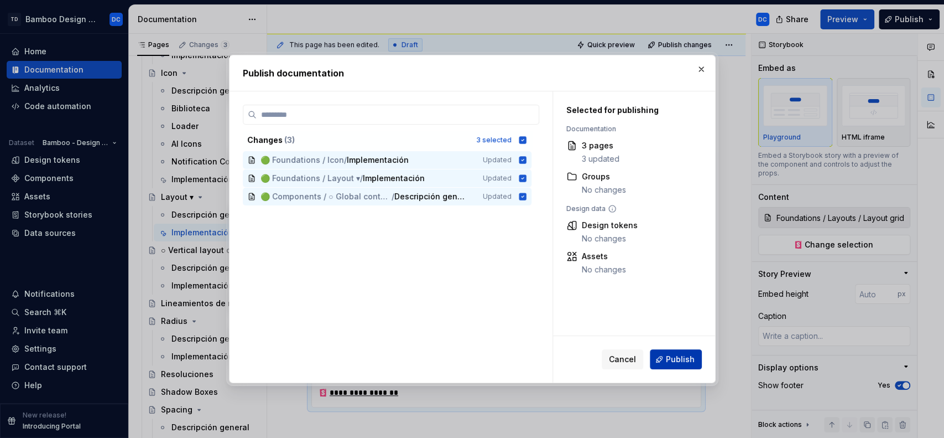
click at [666, 362] on button "Publish" at bounding box center [676, 359] width 52 height 20
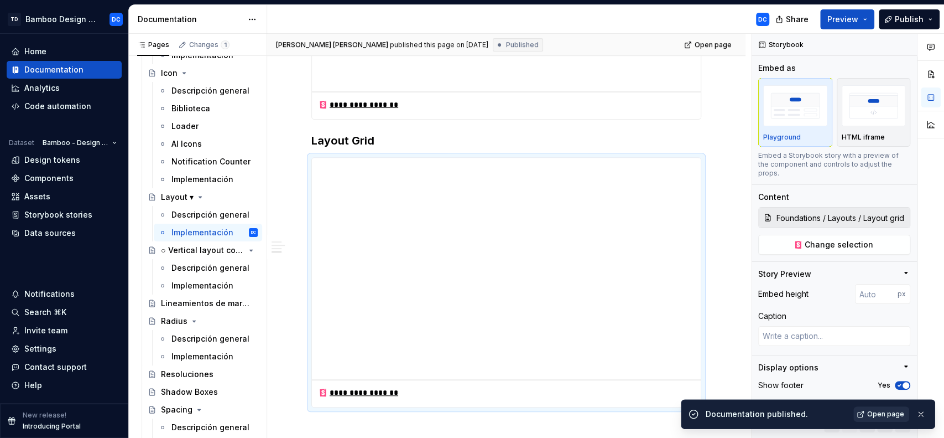
click at [871, 409] on span "Open page" at bounding box center [886, 413] width 37 height 9
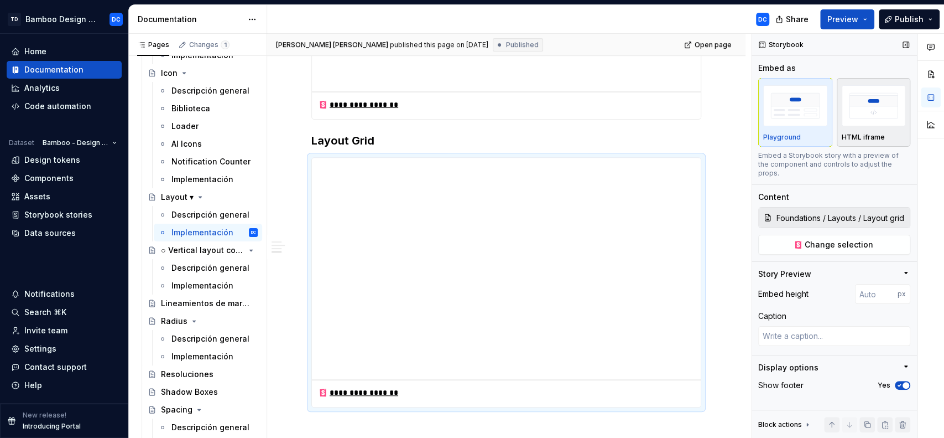
click at [870, 110] on img "button" at bounding box center [874, 105] width 64 height 40
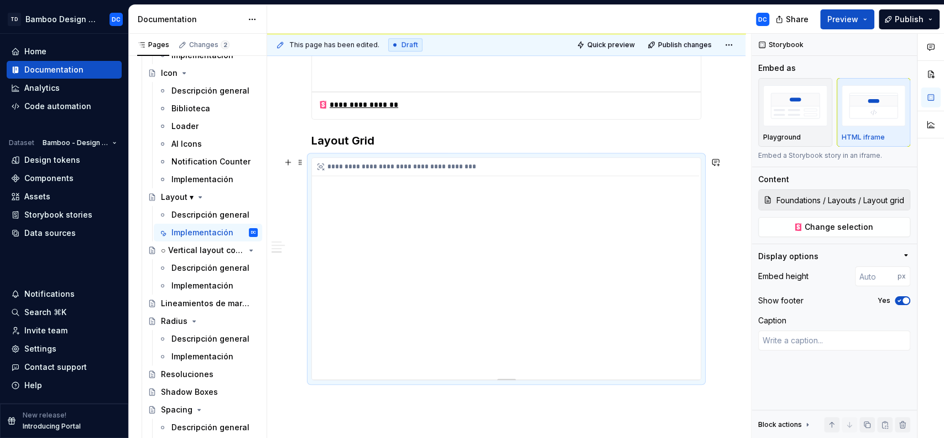
click at [509, 204] on div "**********" at bounding box center [506, 268] width 389 height 221
click at [806, 226] on button "Change selection" at bounding box center [835, 227] width 152 height 20
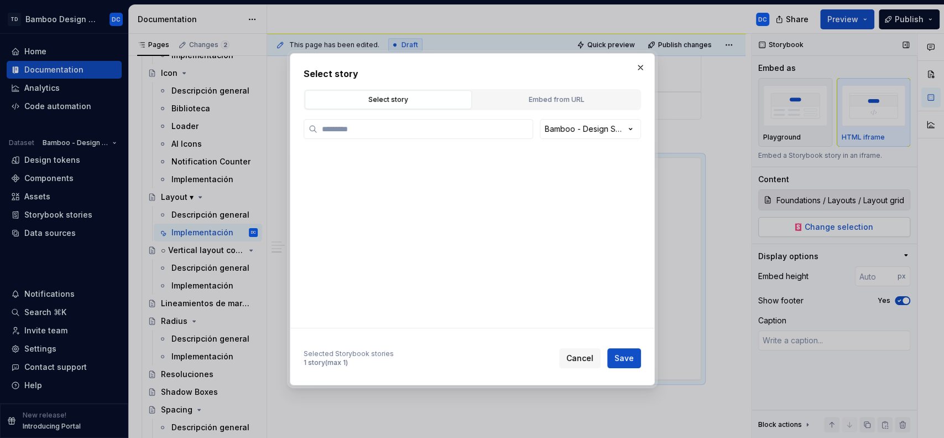
type textarea "*"
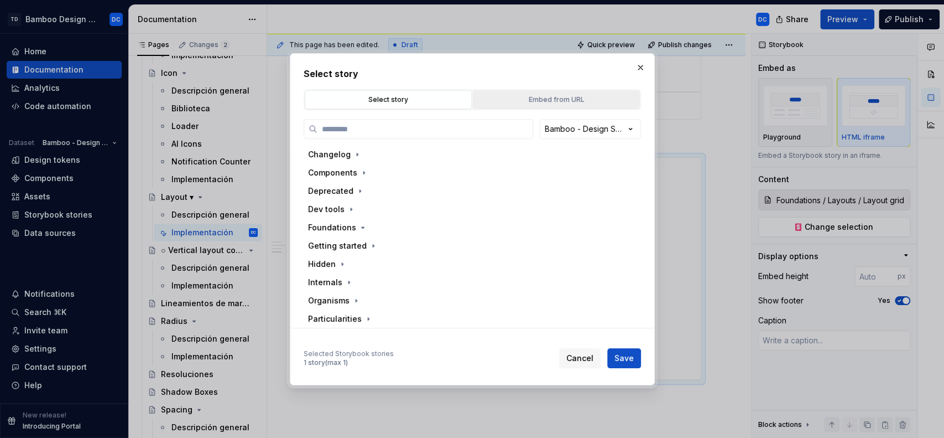
click at [553, 97] on div "Embed from URL" at bounding box center [556, 99] width 159 height 11
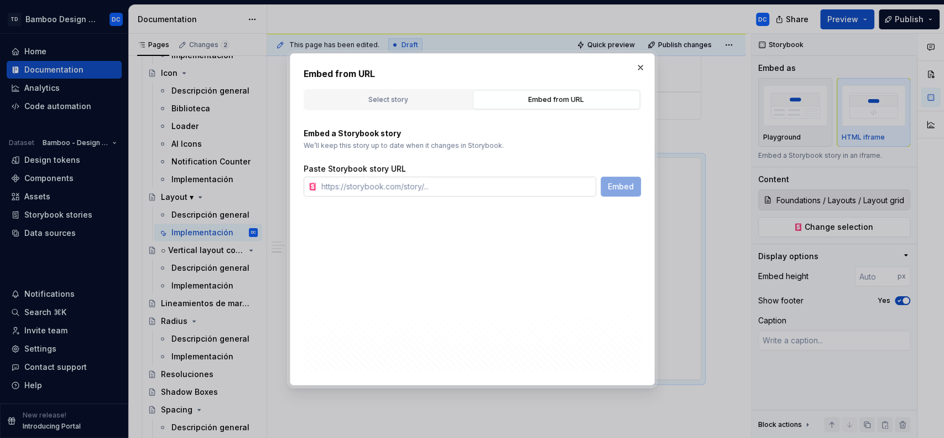
click at [423, 179] on input "text" at bounding box center [456, 187] width 279 height 20
paste input "[URL][DOMAIN_NAME]"
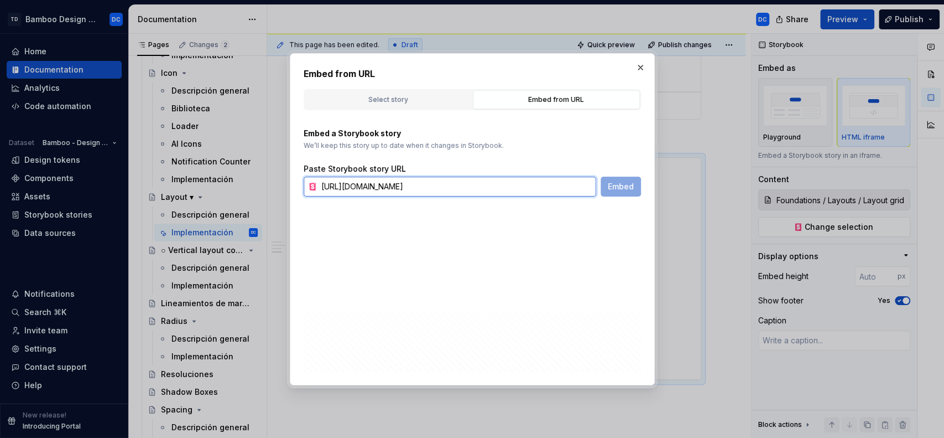
scroll to position [0, 183]
type input "[URL][DOMAIN_NAME]"
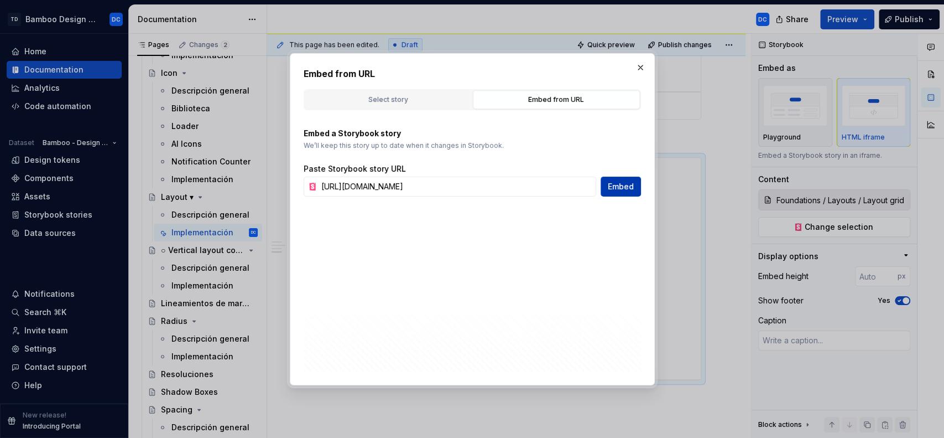
click at [626, 184] on span "Embed" at bounding box center [621, 186] width 26 height 11
type textarea "*"
type input "[URL][DOMAIN_NAME]"
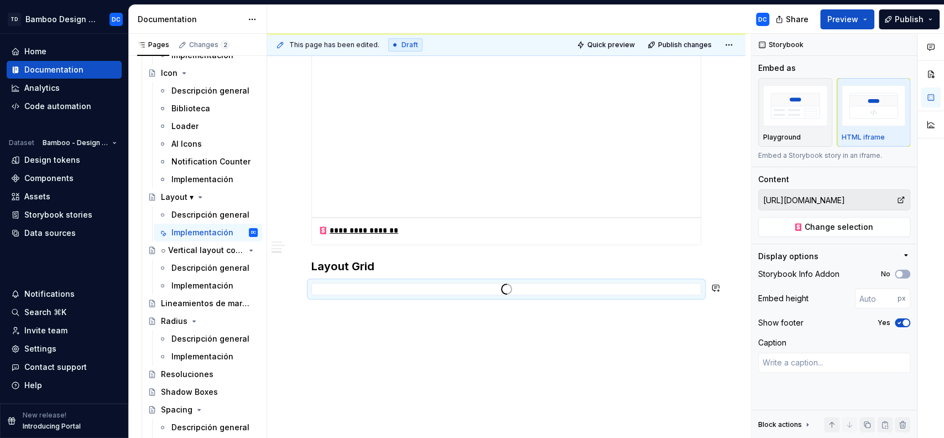
scroll to position [471, 0]
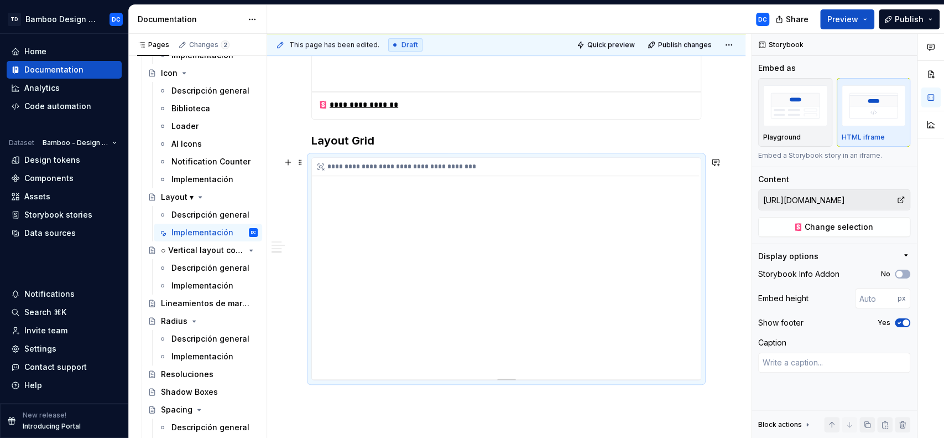
click at [553, 262] on div "**********" at bounding box center [506, 268] width 389 height 221
click at [801, 224] on button "Change selection" at bounding box center [835, 227] width 152 height 20
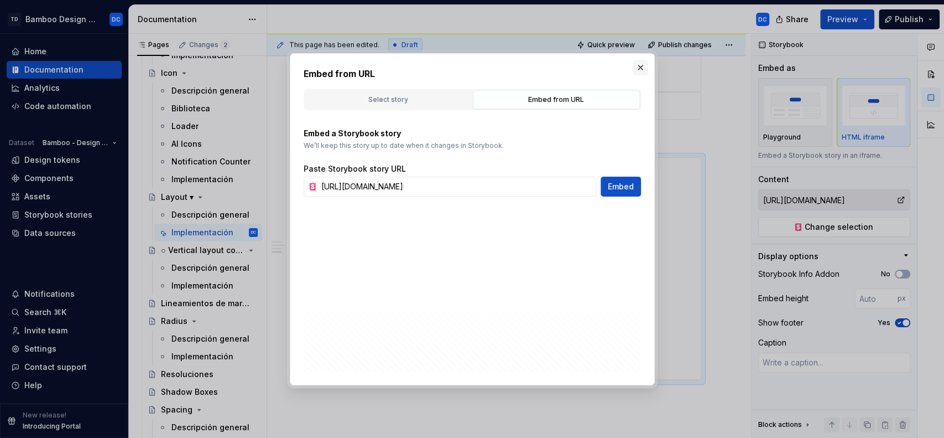
scroll to position [0, 0]
click at [635, 60] on button "button" at bounding box center [640, 67] width 15 height 15
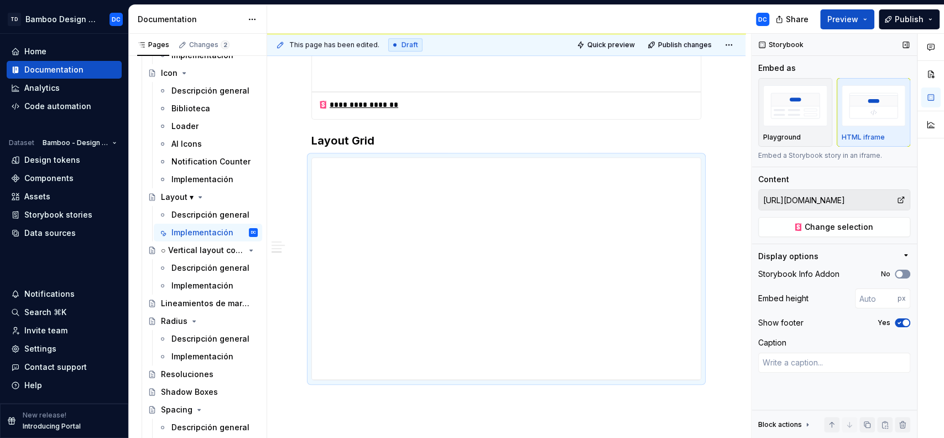
click at [905, 270] on button "No" at bounding box center [902, 273] width 15 height 9
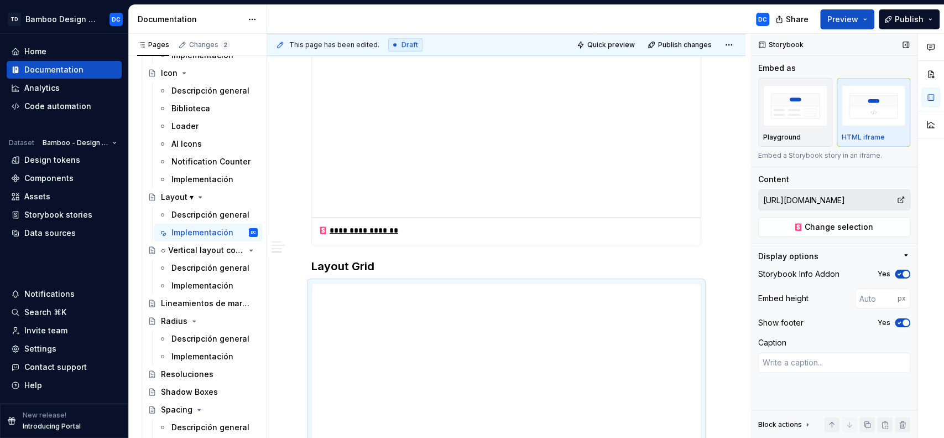
scroll to position [471, 0]
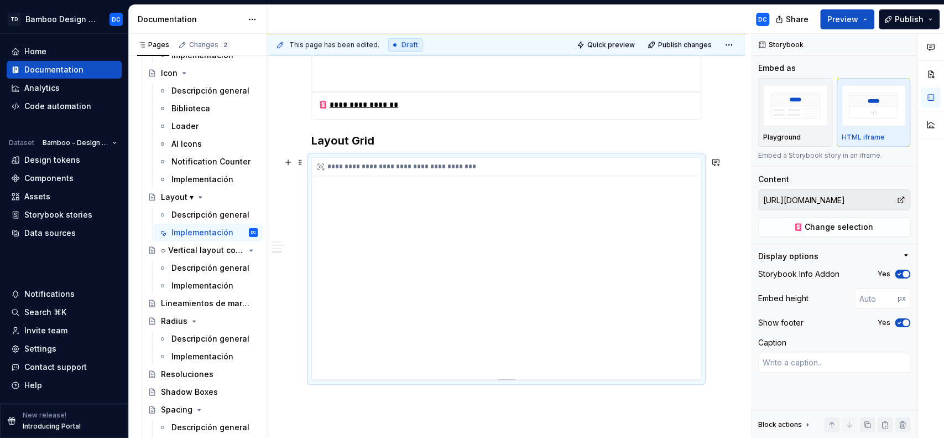
click at [567, 278] on div "**********" at bounding box center [506, 268] width 389 height 221
click at [908, 29] on div "Share Preview Publish" at bounding box center [862, 19] width 166 height 28
click at [908, 20] on span "Publish" at bounding box center [909, 19] width 29 height 11
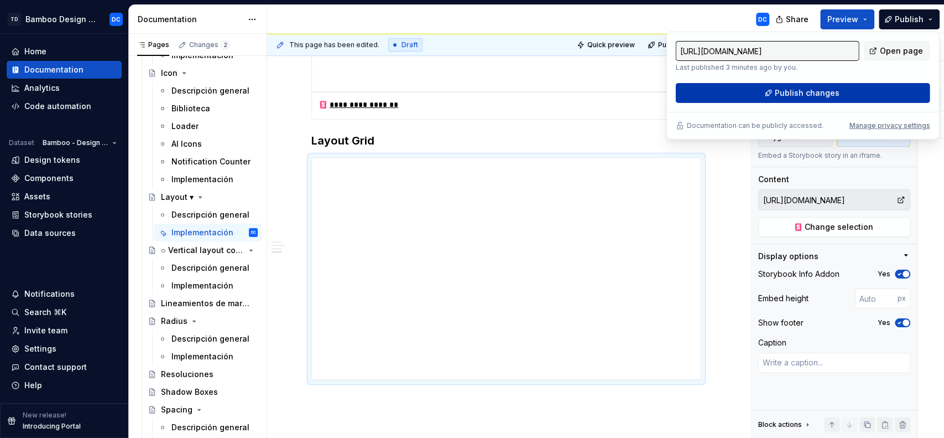
click at [819, 98] on button "Publish changes" at bounding box center [803, 93] width 255 height 20
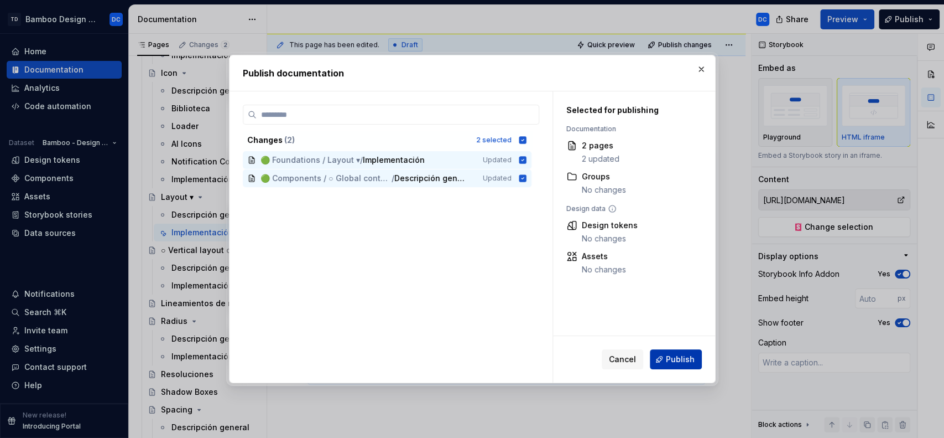
click at [681, 356] on span "Publish" at bounding box center [680, 359] width 29 height 11
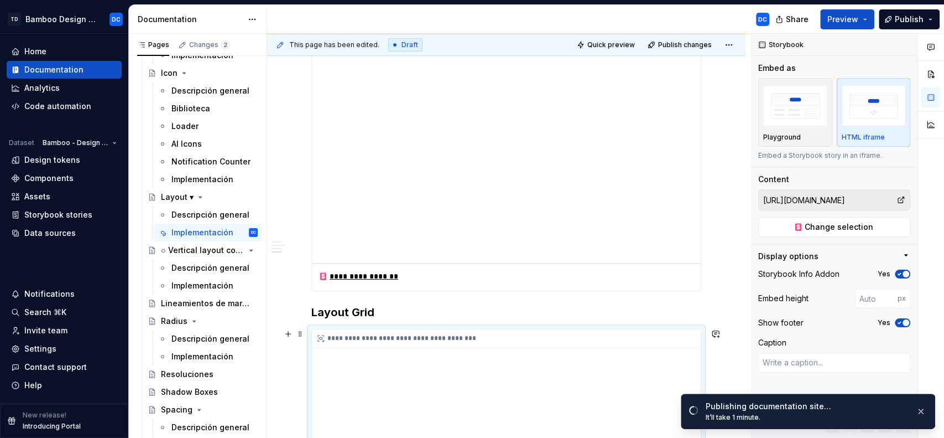
scroll to position [298, 0]
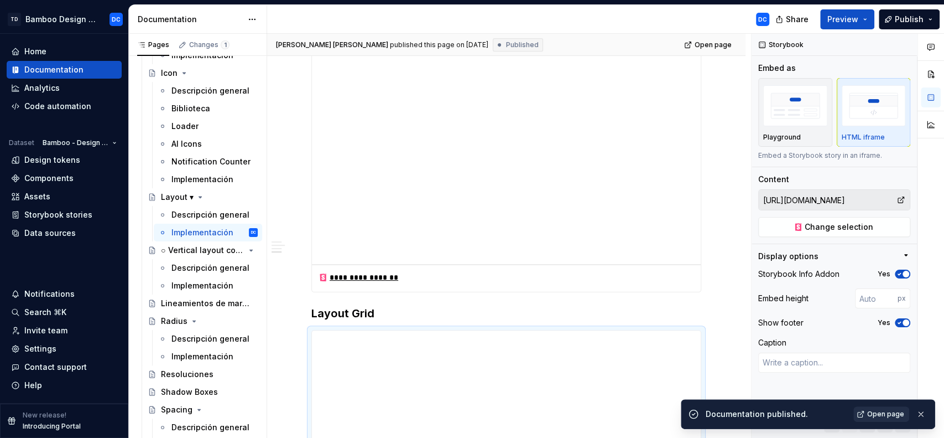
click at [886, 407] on link "Open page" at bounding box center [882, 413] width 56 height 15
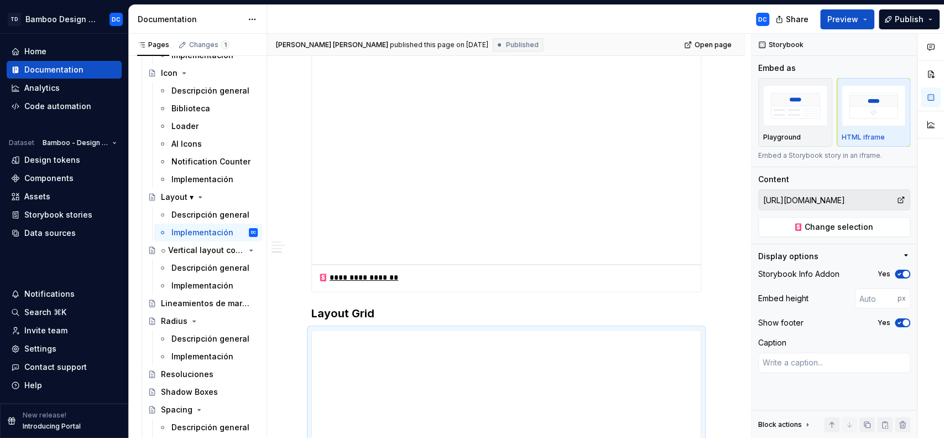
type textarea "*"
